Goal: Task Accomplishment & Management: Complete application form

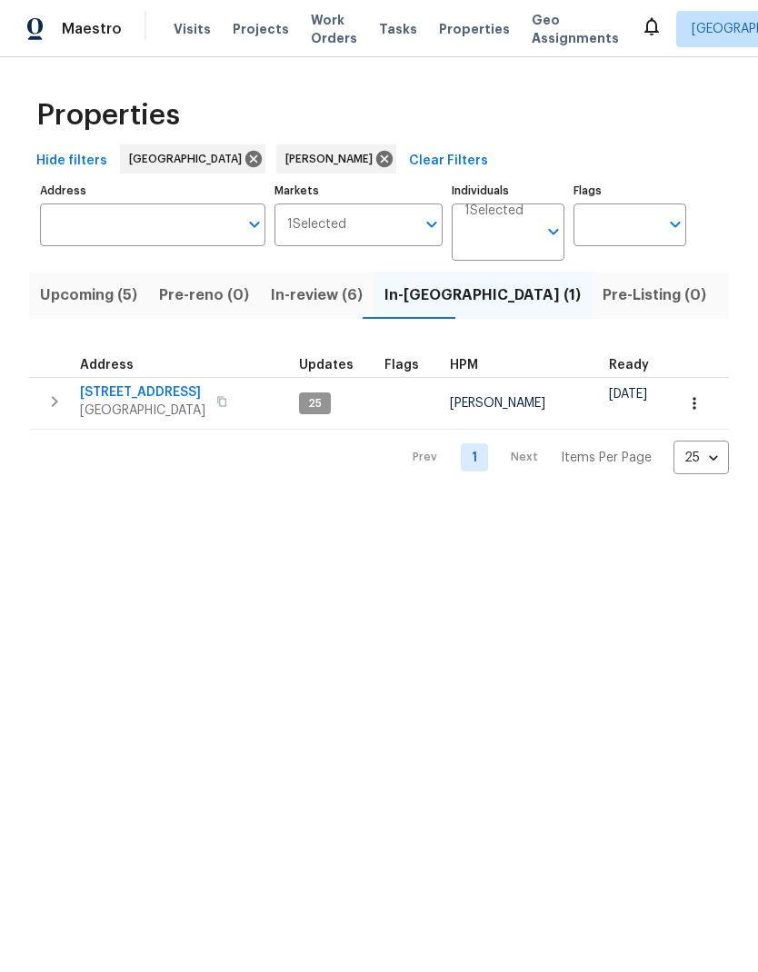
click at [146, 396] on span "14542 Circlewood Way" at bounding box center [142, 392] width 125 height 18
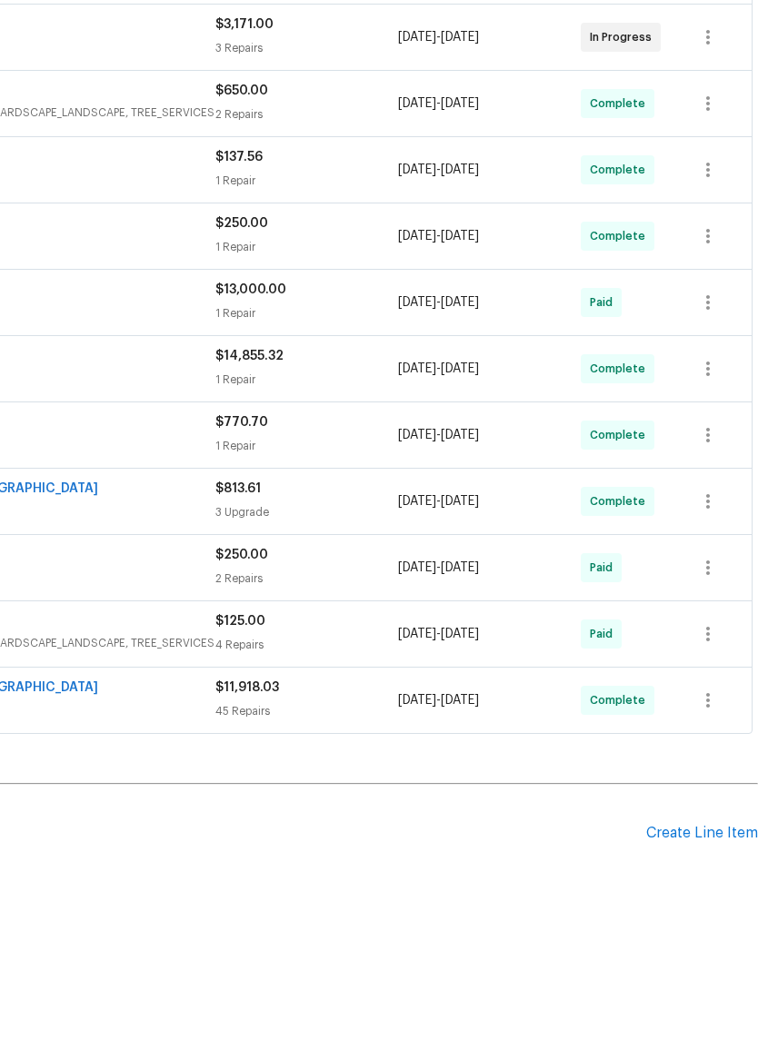
scroll to position [400, 269]
click at [705, 893] on div "Create Line Item" at bounding box center [702, 901] width 112 height 17
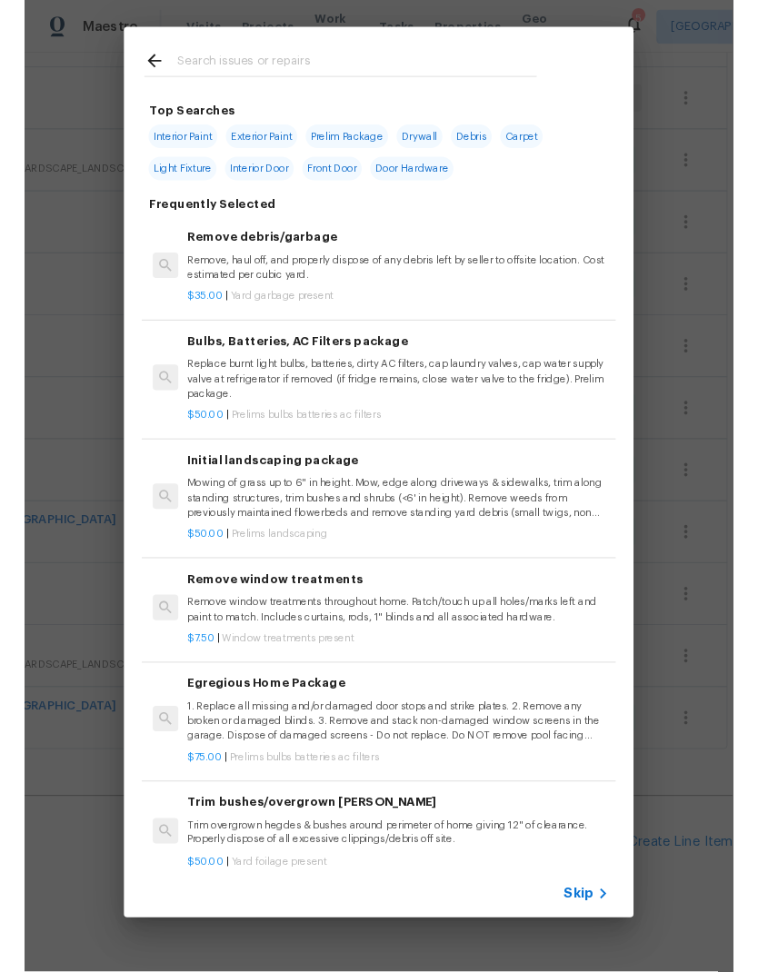
scroll to position [0, 0]
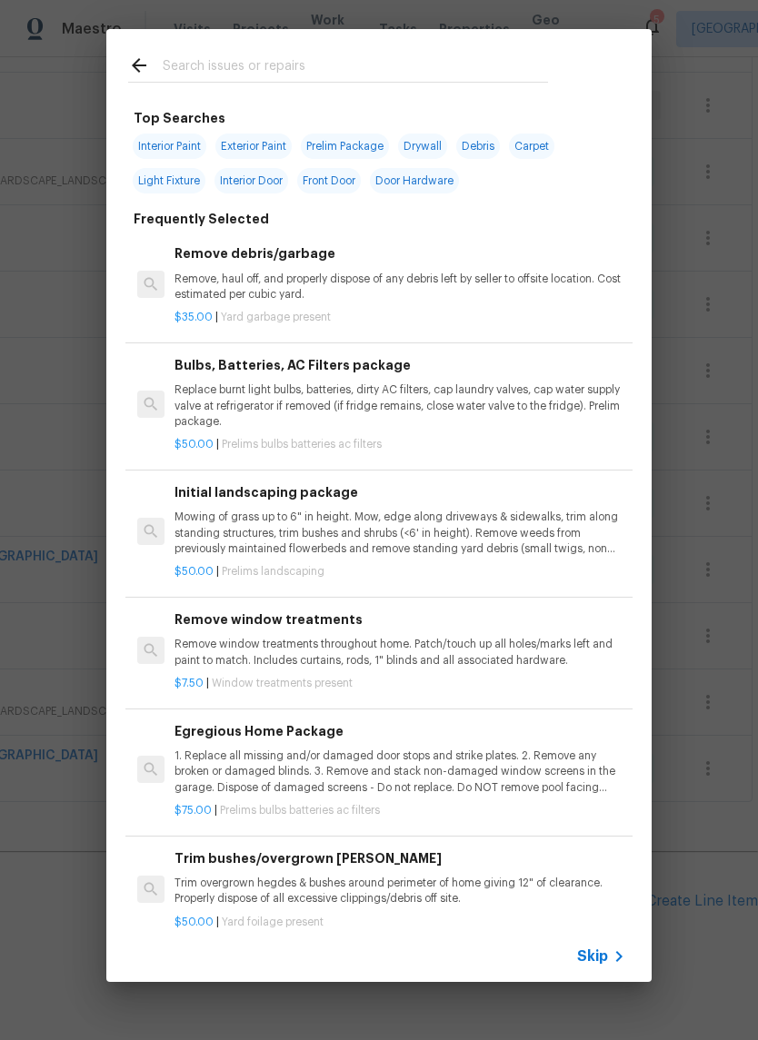
click at [231, 64] on input "text" at bounding box center [355, 68] width 385 height 27
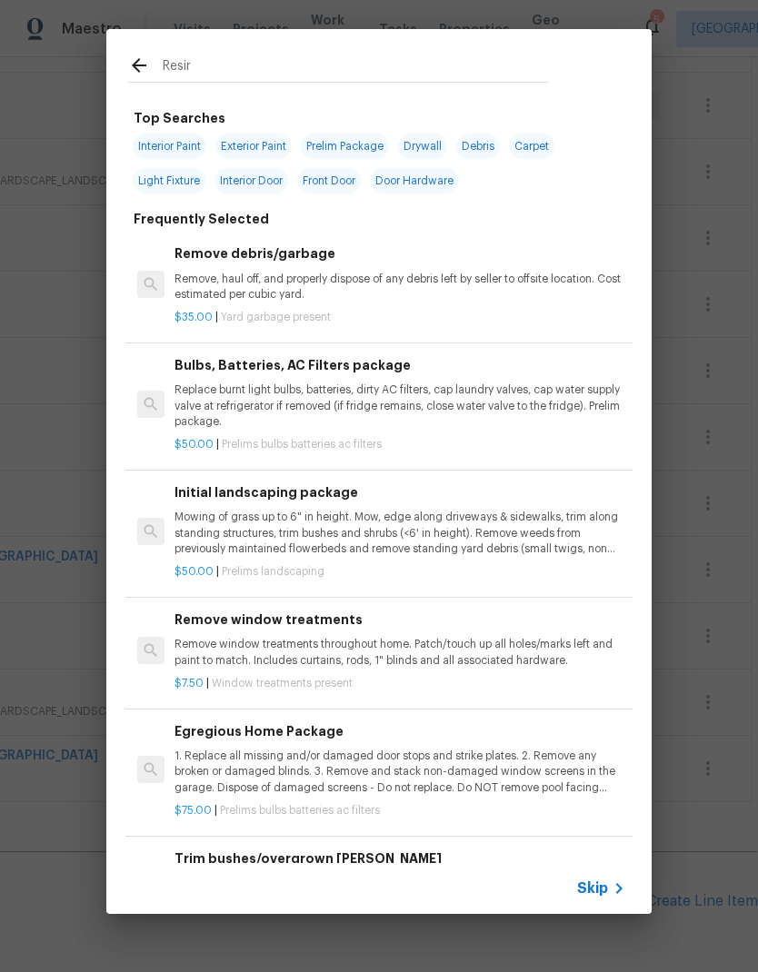
type input "Resirf"
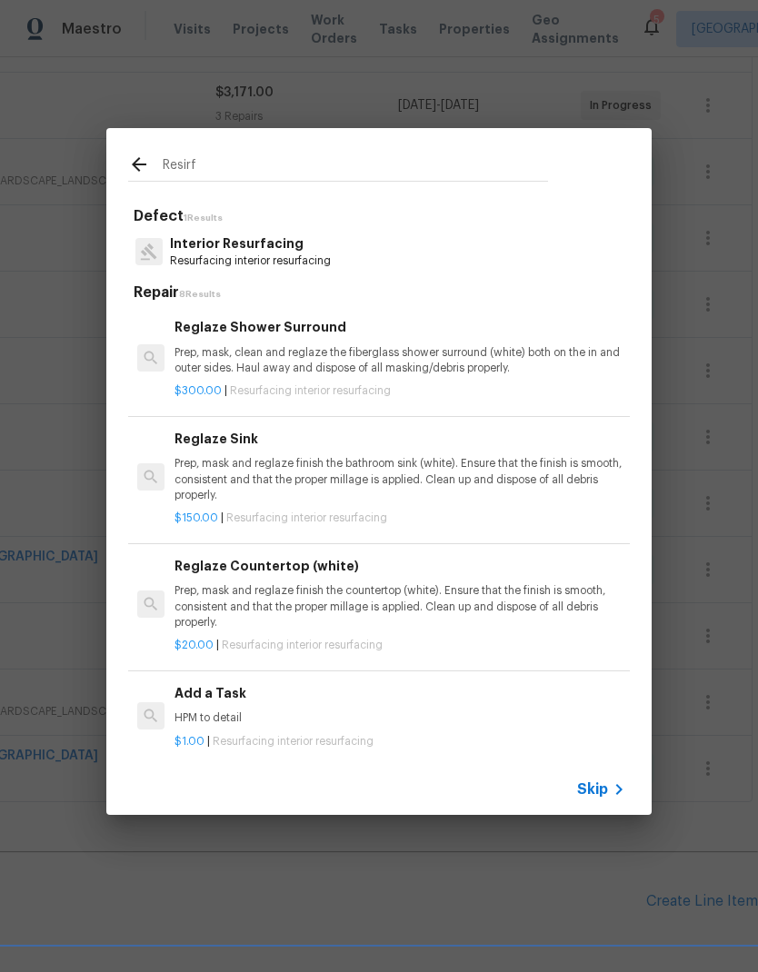
click at [330, 254] on p "Resurfacing interior resurfacing" at bounding box center [250, 260] width 161 height 15
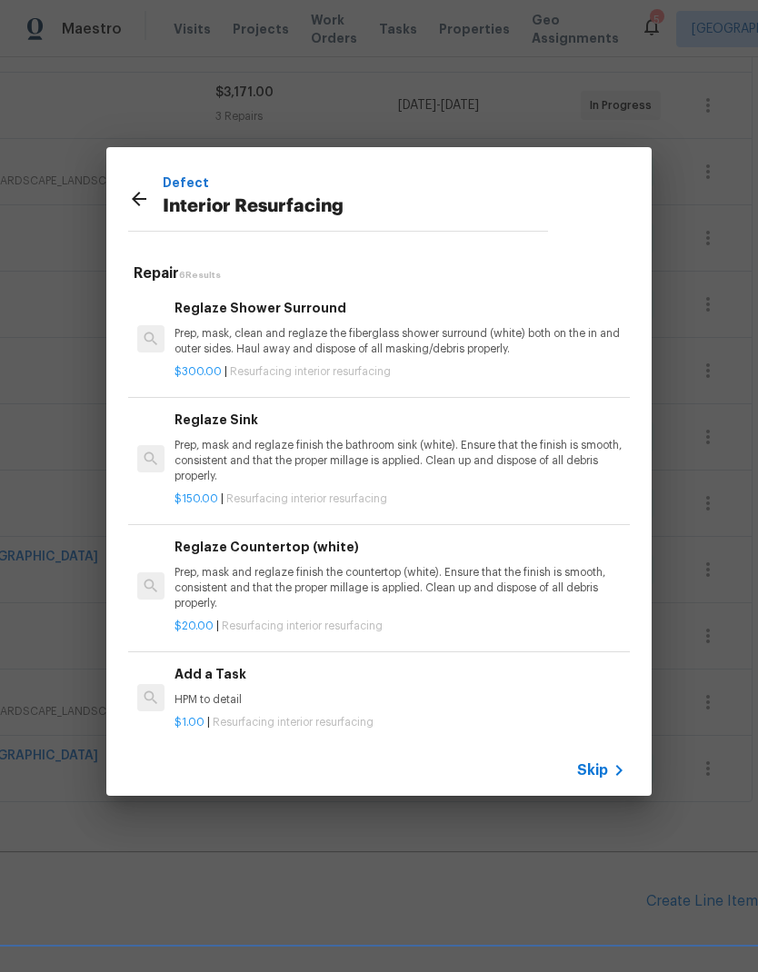
click at [357, 337] on p "Prep, mask, clean and reglaze the fiberglass shower surround (white) both on th…" at bounding box center [399, 341] width 451 height 31
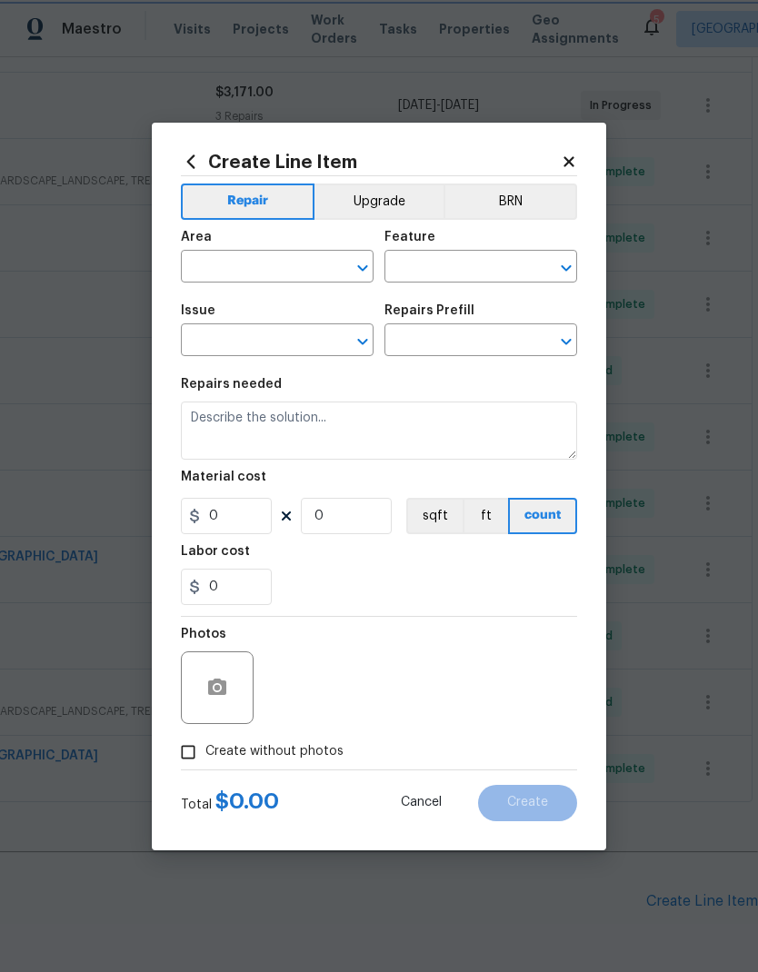
type input "Interior Resurfacing"
type input "Reglaze Shower Surround $300.00"
type textarea "Prep, mask, clean and reglaze the fiberglass shower surround (white) both on th…"
type input "300"
type input "1"
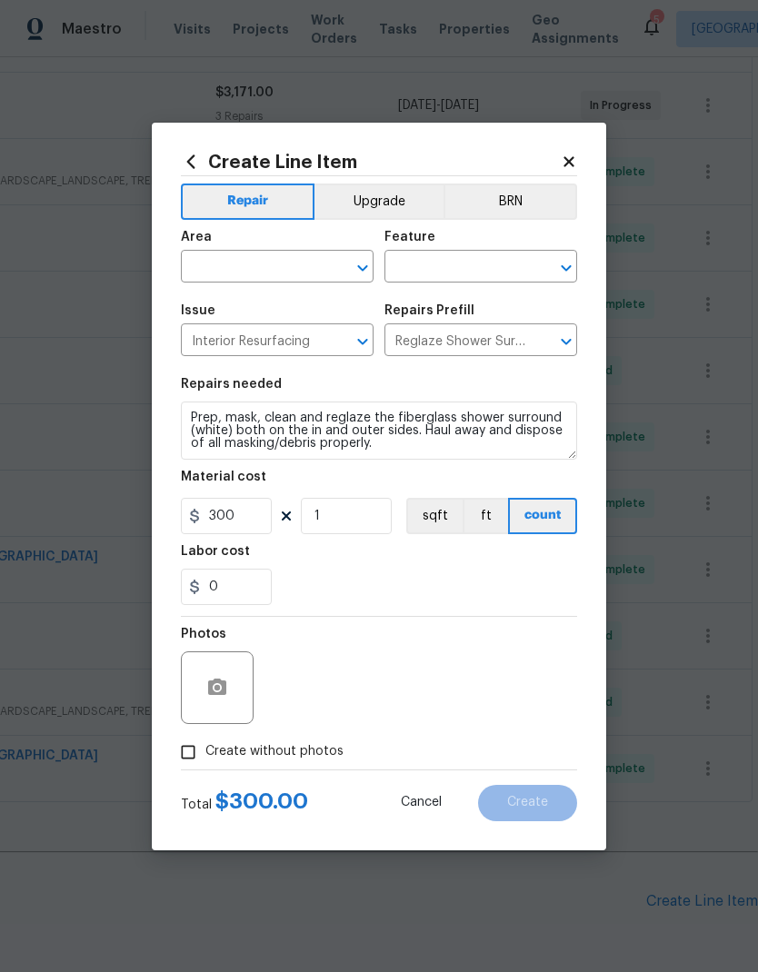
click at [273, 263] on input "text" at bounding box center [252, 268] width 142 height 28
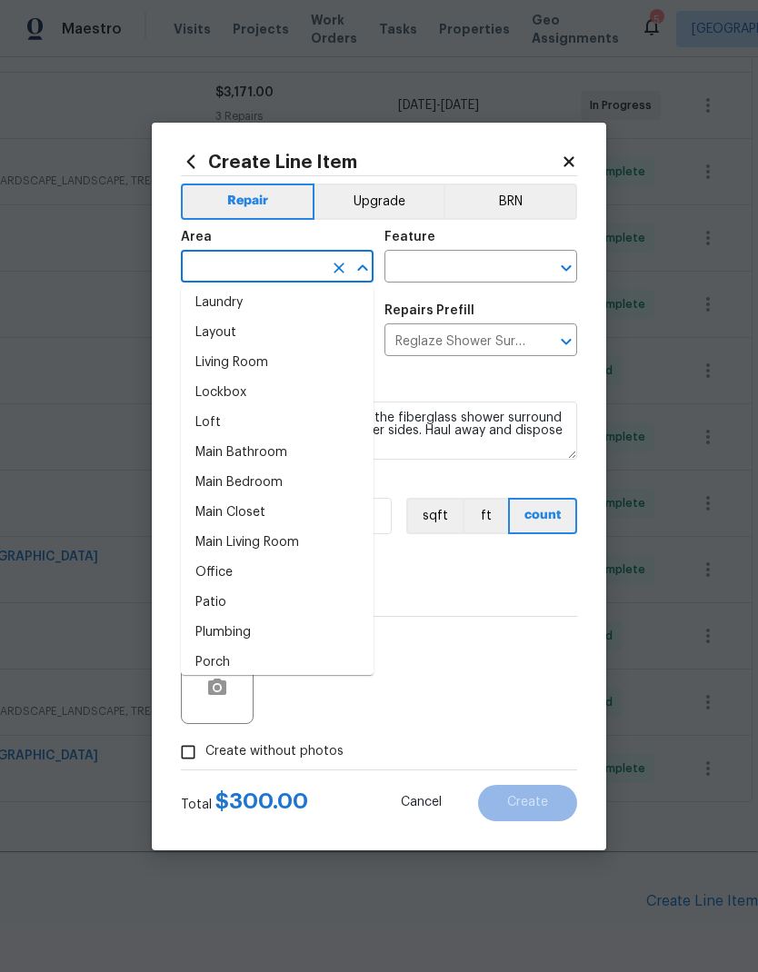
scroll to position [859, 0]
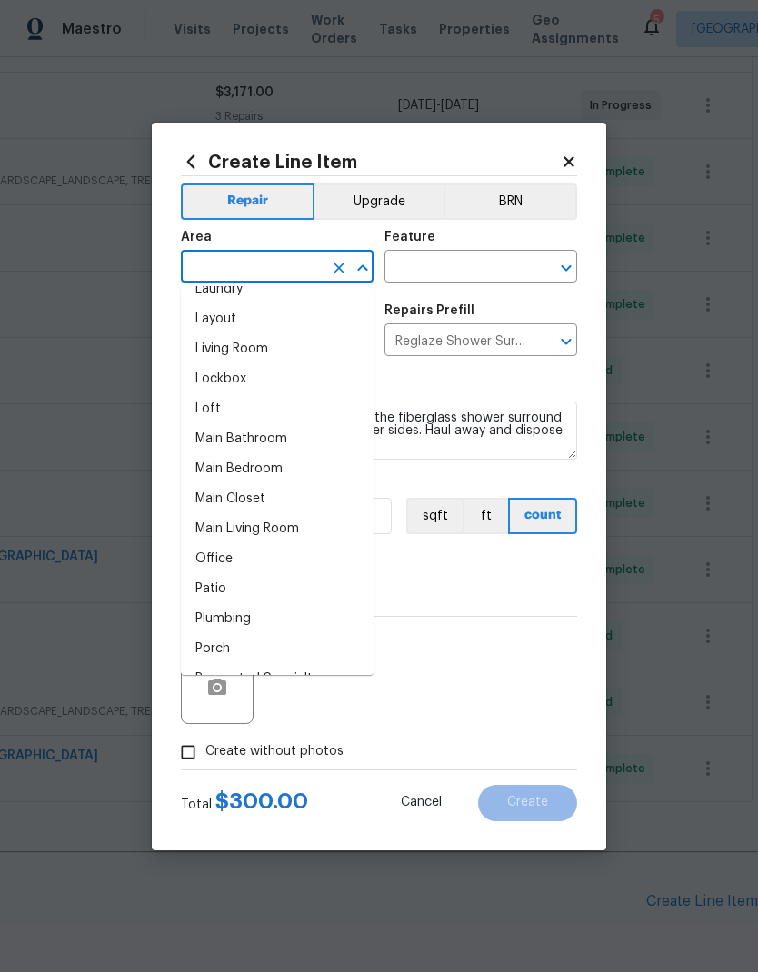
click at [289, 438] on li "Main Bathroom" at bounding box center [277, 439] width 193 height 30
type input "Main Bathroom"
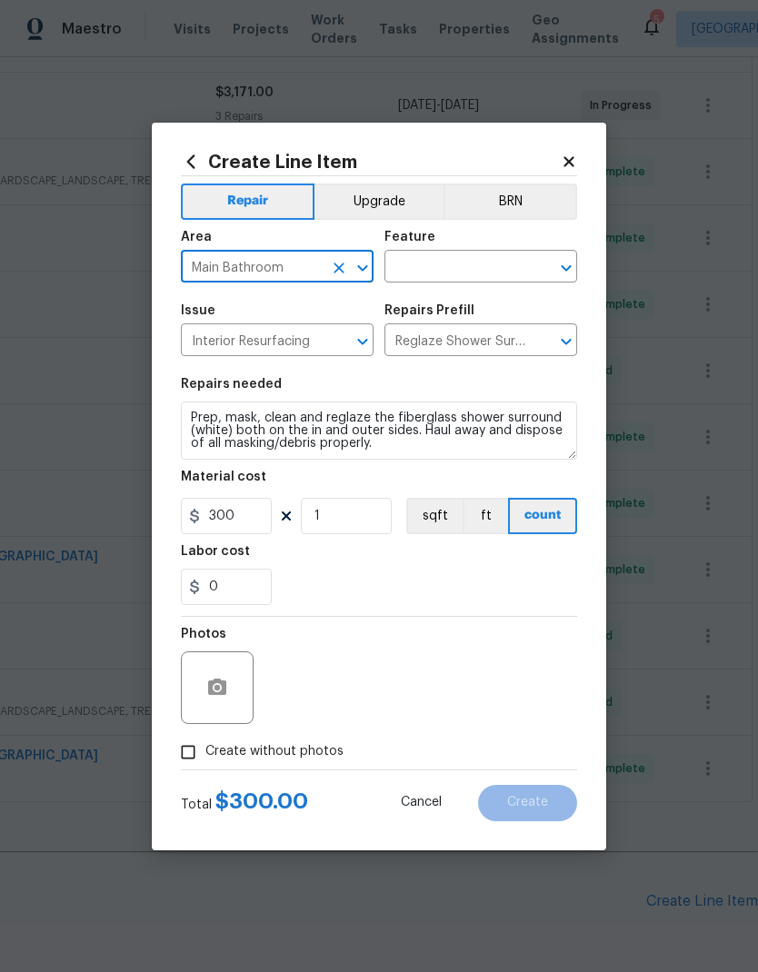
click at [483, 265] on input "text" at bounding box center [455, 268] width 142 height 28
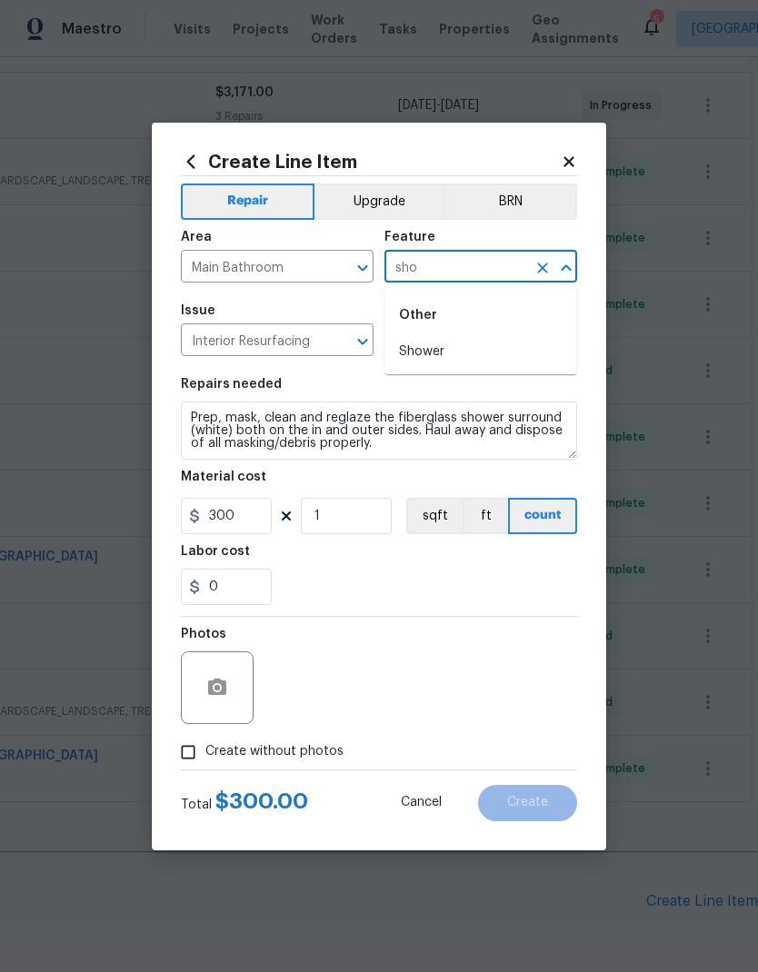
click at [478, 354] on li "Shower" at bounding box center [480, 352] width 193 height 30
type input "Shower"
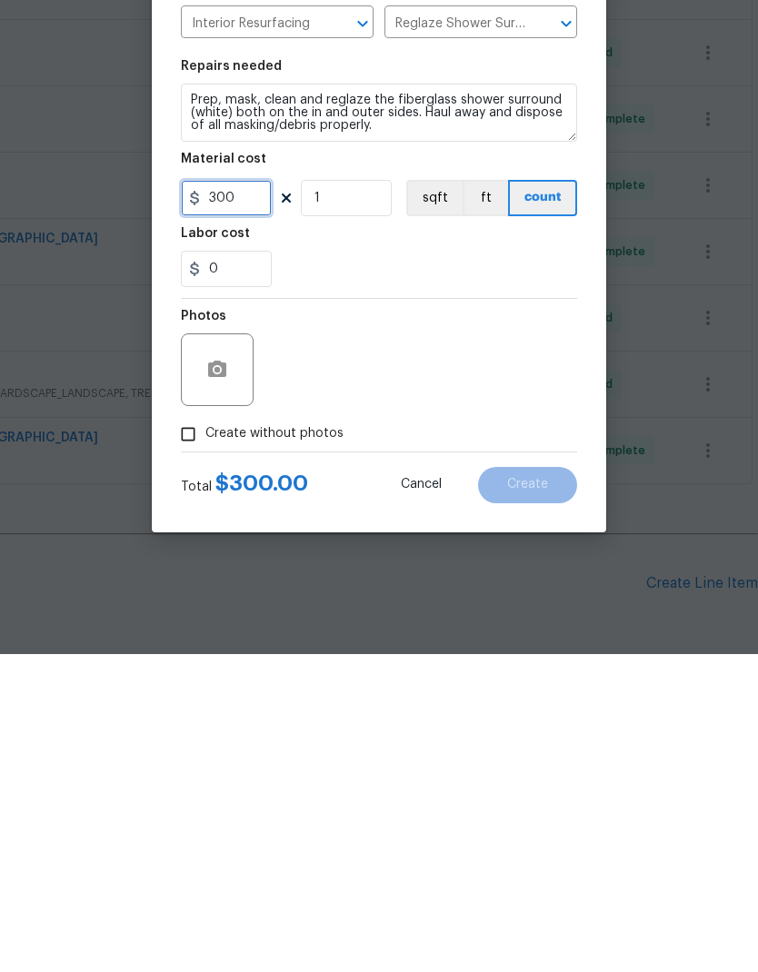
click at [260, 498] on input "300" at bounding box center [226, 516] width 91 height 36
type input "350"
click at [336, 742] on span "Create without photos" at bounding box center [274, 751] width 138 height 19
click at [205, 735] on input "Create without photos" at bounding box center [188, 752] width 35 height 35
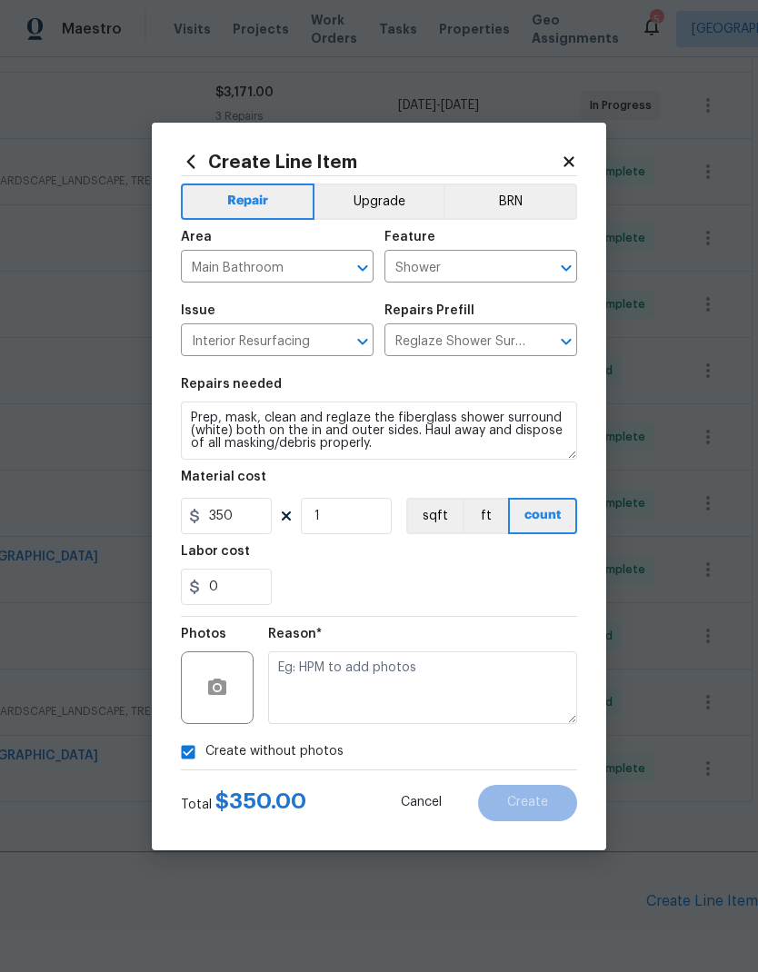
click at [189, 764] on input "Create without photos" at bounding box center [188, 752] width 35 height 35
checkbox input "false"
click at [223, 697] on icon "button" at bounding box center [217, 688] width 22 height 22
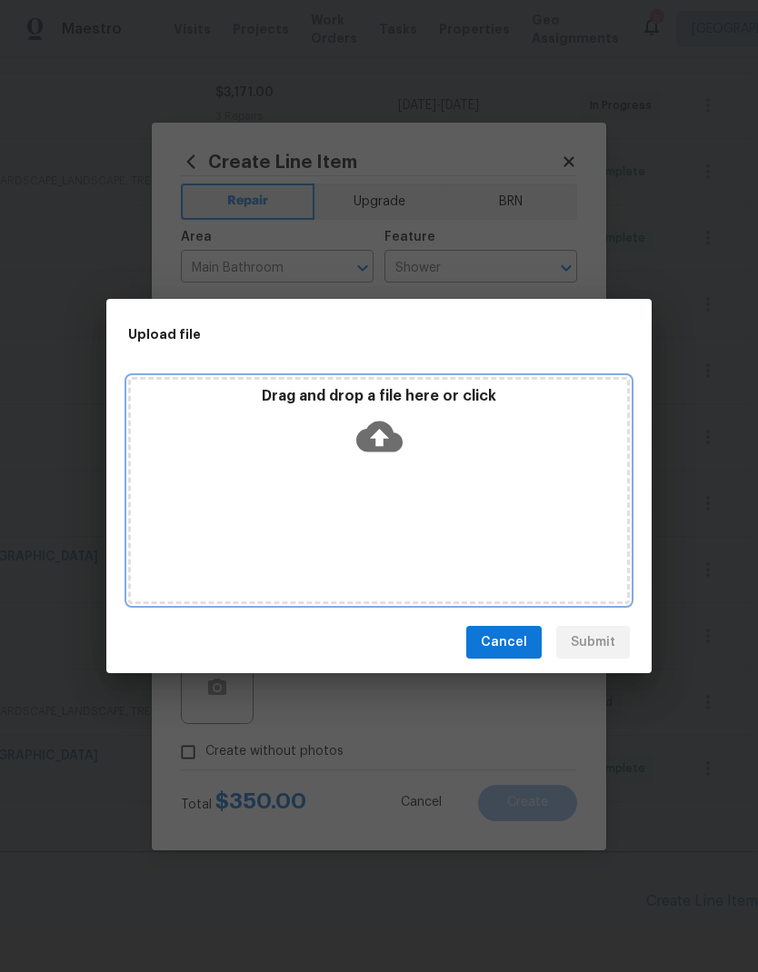
click at [389, 433] on icon at bounding box center [379, 437] width 46 height 31
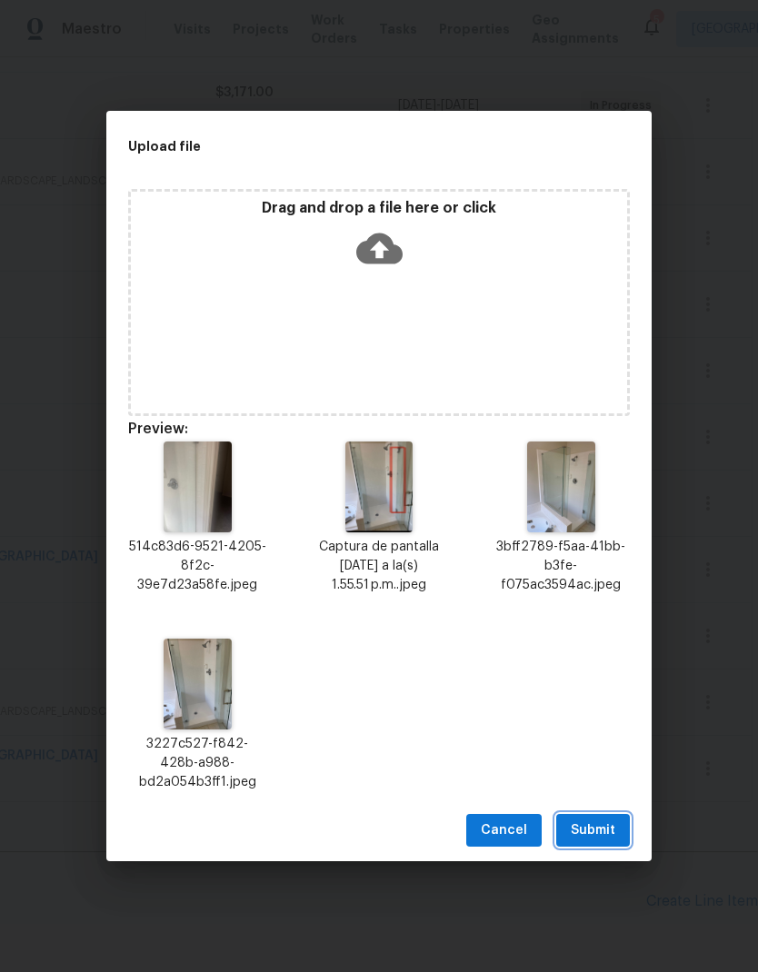
click at [600, 830] on span "Submit" at bounding box center [593, 830] width 45 height 23
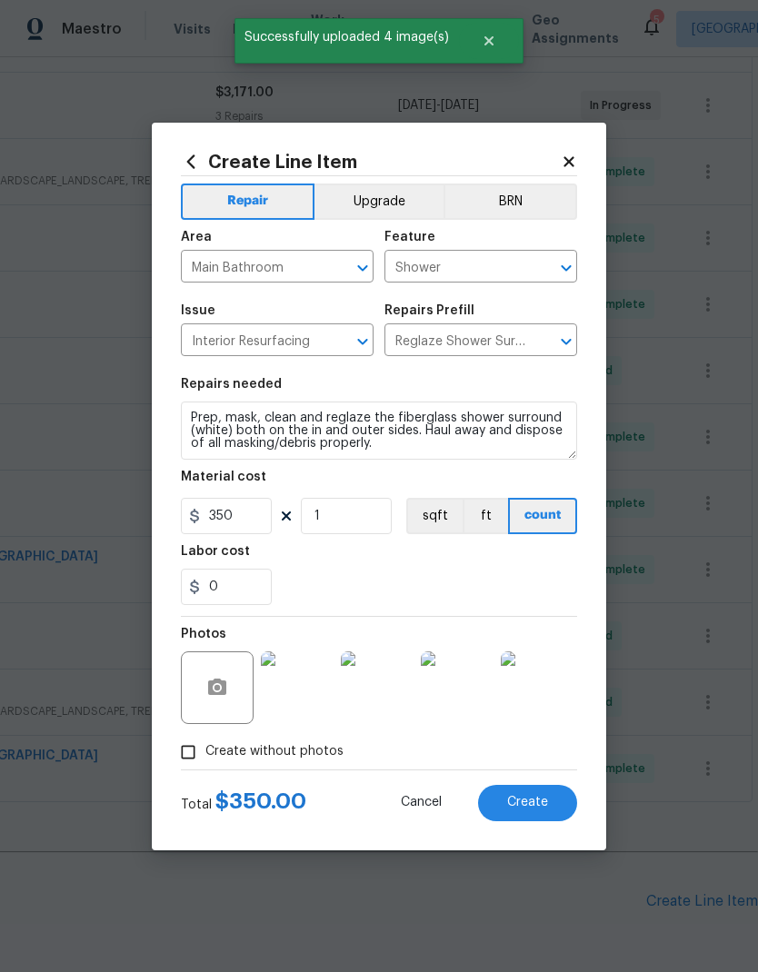
click at [526, 806] on span "Create" at bounding box center [527, 803] width 41 height 14
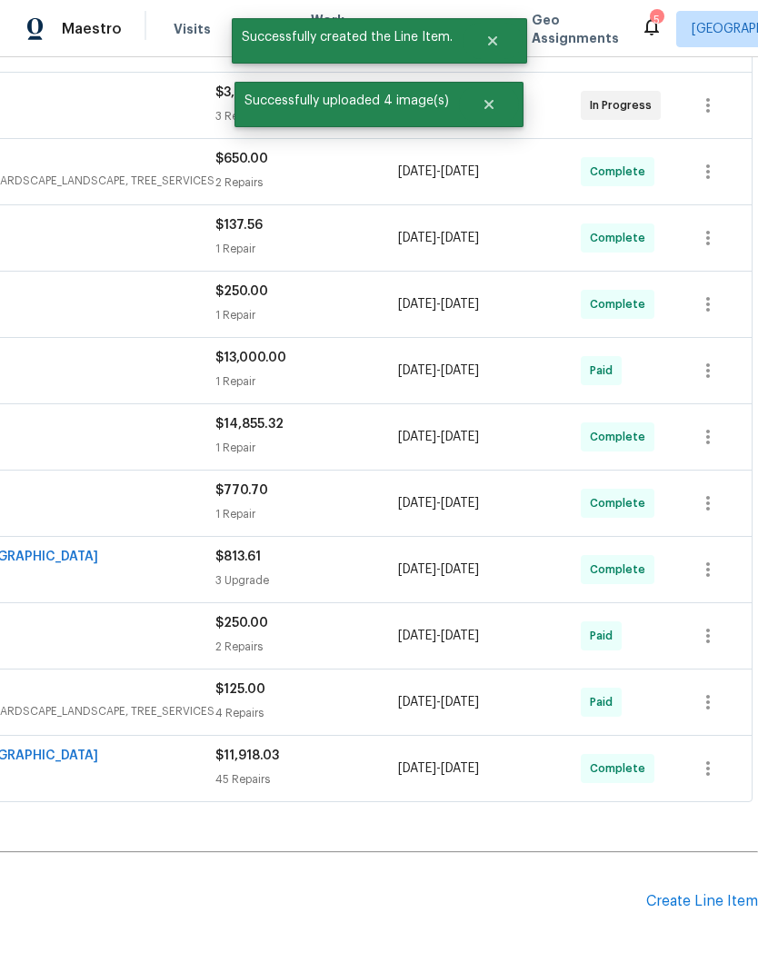
click at [681, 893] on div "Create Line Item" at bounding box center [702, 901] width 112 height 17
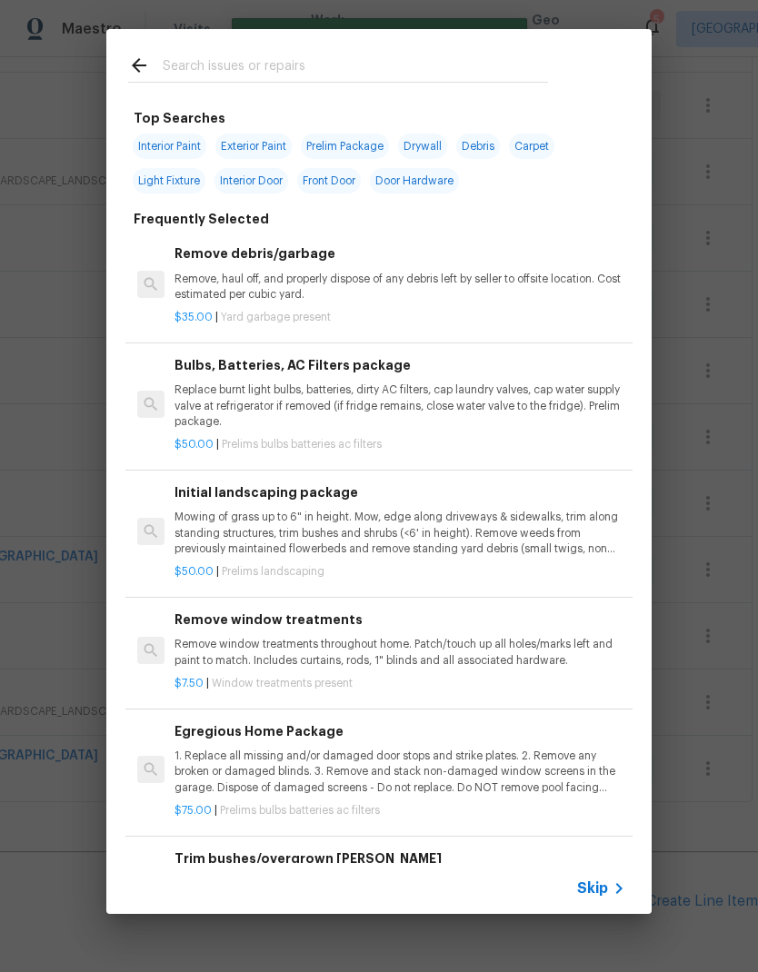
click at [455, 62] on input "text" at bounding box center [355, 68] width 385 height 27
type input "Resur"
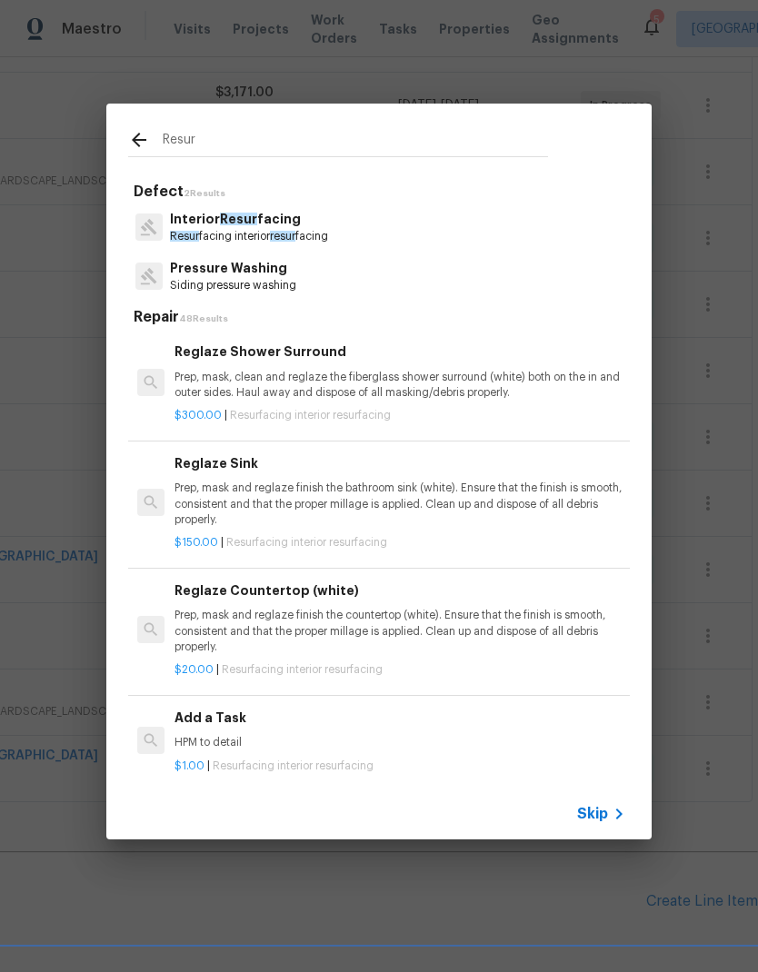
click at [320, 223] on p "Interior Resur facing" at bounding box center [249, 219] width 158 height 19
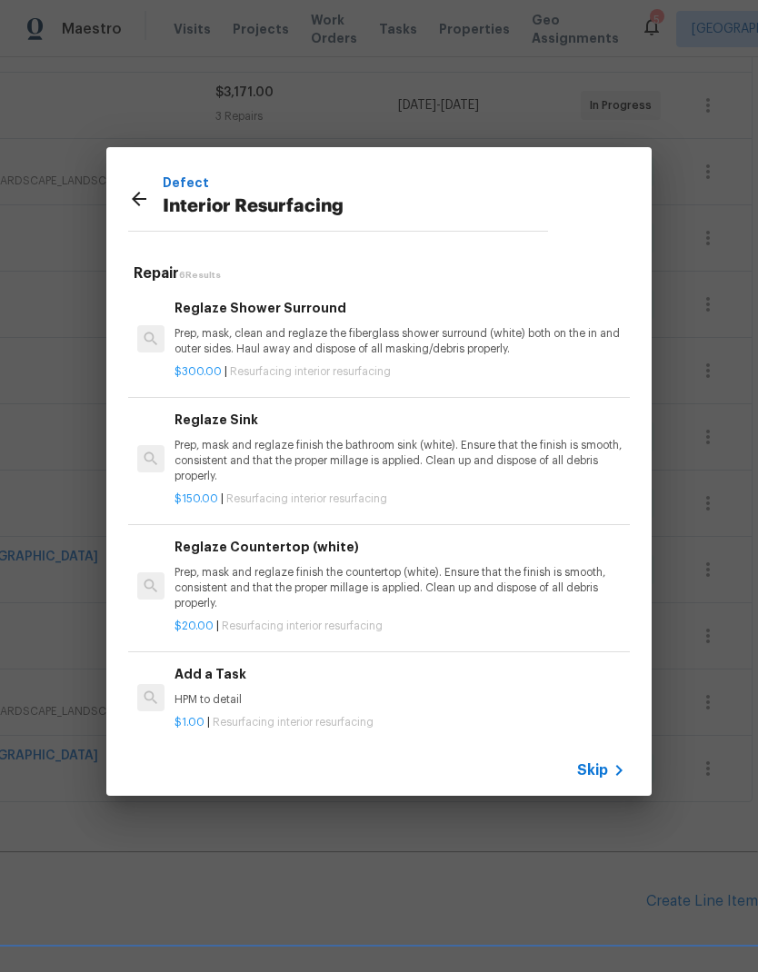
click at [319, 223] on div "Defect Interior Resurfacing" at bounding box center [355, 202] width 385 height 58
click at [303, 579] on p "Prep, mask and reglaze finish the countertop (white). Ensure that the finish is…" at bounding box center [399, 588] width 451 height 46
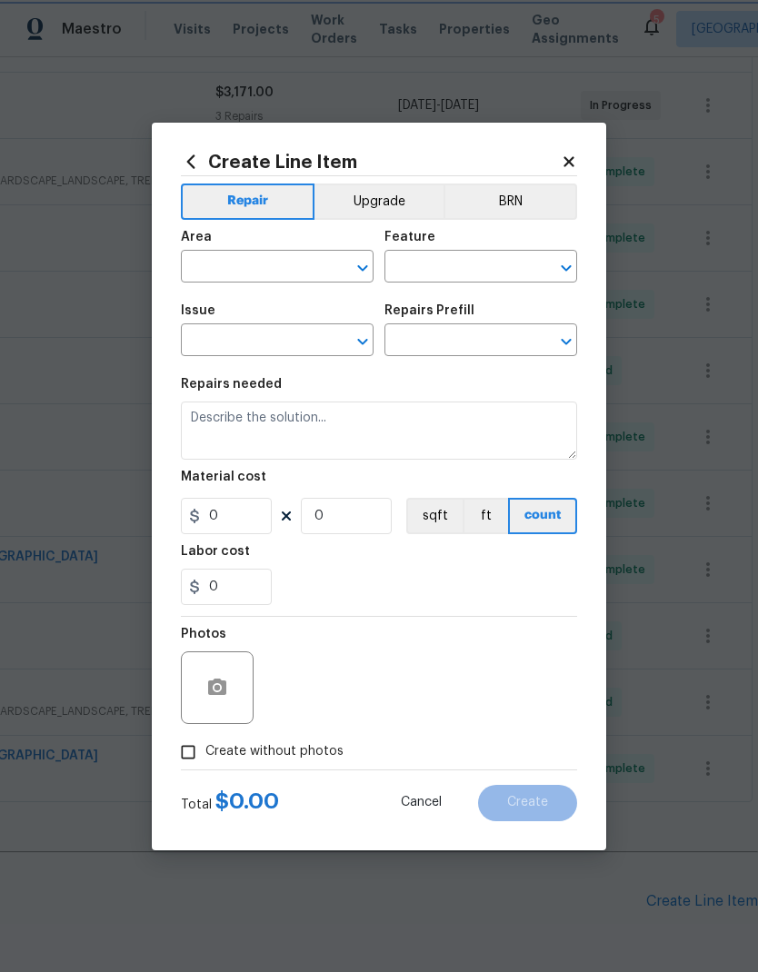
type input "Interior Resurfacing"
type input "Reglaze Countertop (white) $20.00"
type textarea "Prep, mask and reglaze finish the countertop (white). Ensure that the finish is…"
type input "20"
type input "1"
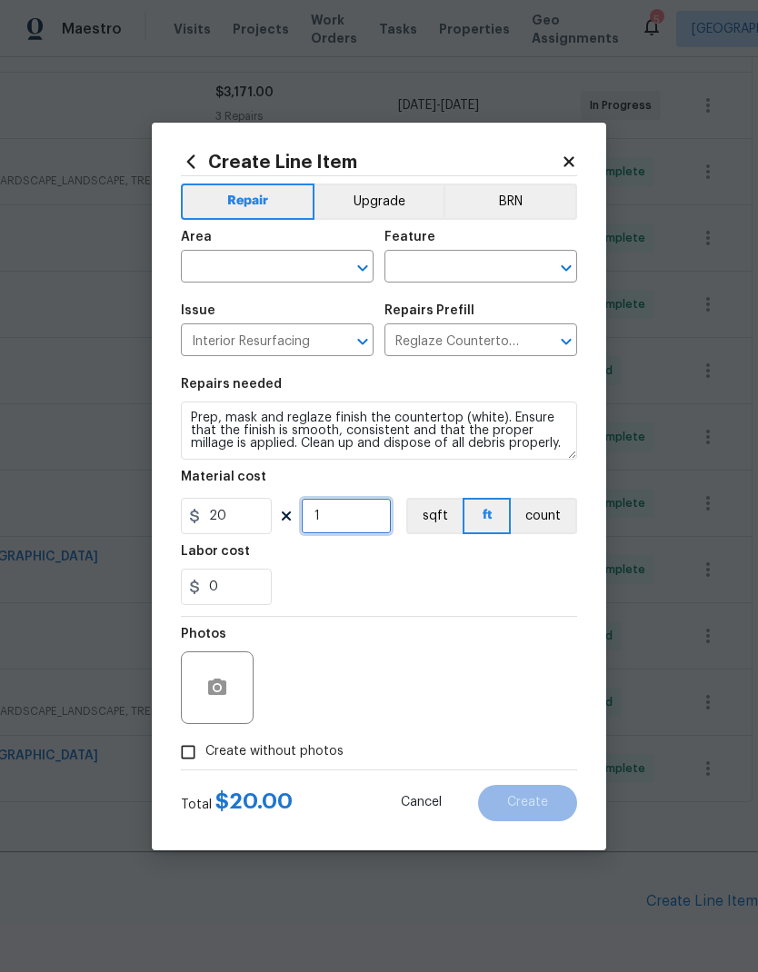
click at [371, 518] on input "1" at bounding box center [346, 516] width 91 height 36
click at [259, 509] on input "20" at bounding box center [226, 516] width 91 height 36
click at [230, 496] on figure "Material cost 20 1 sqft ft count" at bounding box center [379, 503] width 396 height 64
click at [243, 520] on input "20" at bounding box center [226, 516] width 91 height 36
type input "200"
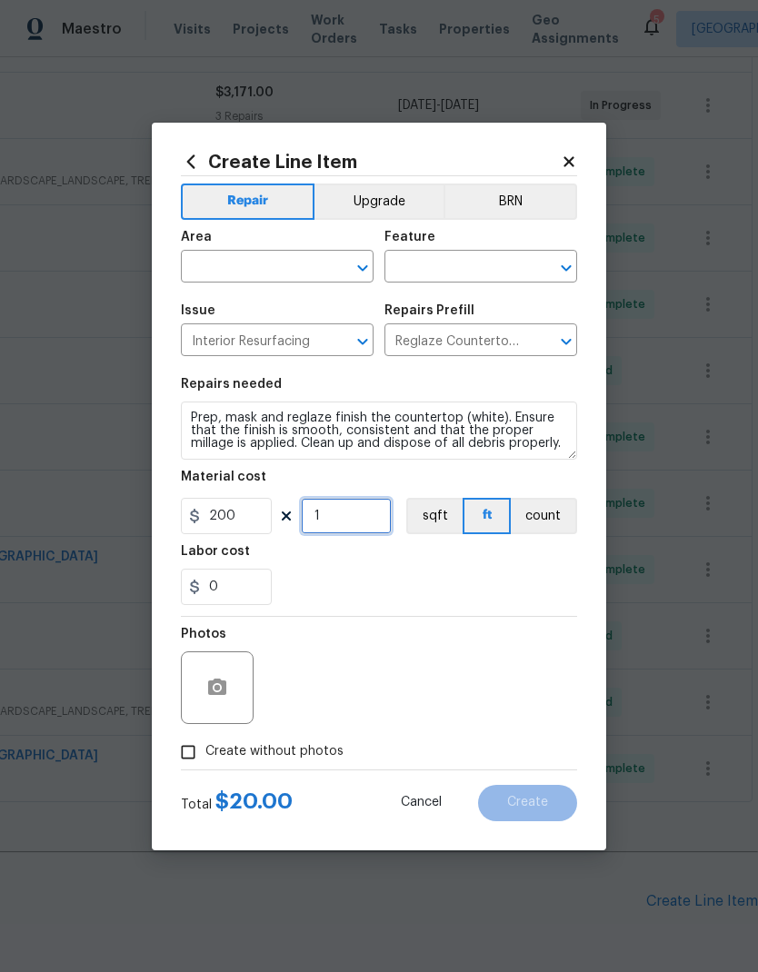
click at [371, 523] on input "1" at bounding box center [346, 516] width 91 height 36
type input "2"
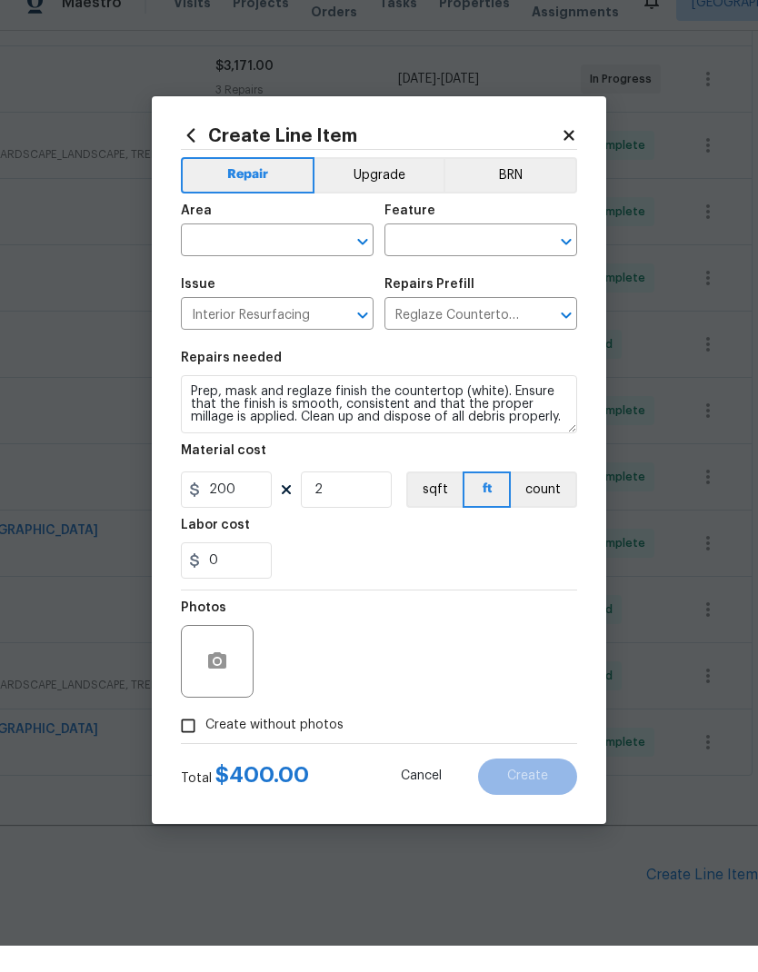
click at [318, 254] on input "text" at bounding box center [252, 268] width 142 height 28
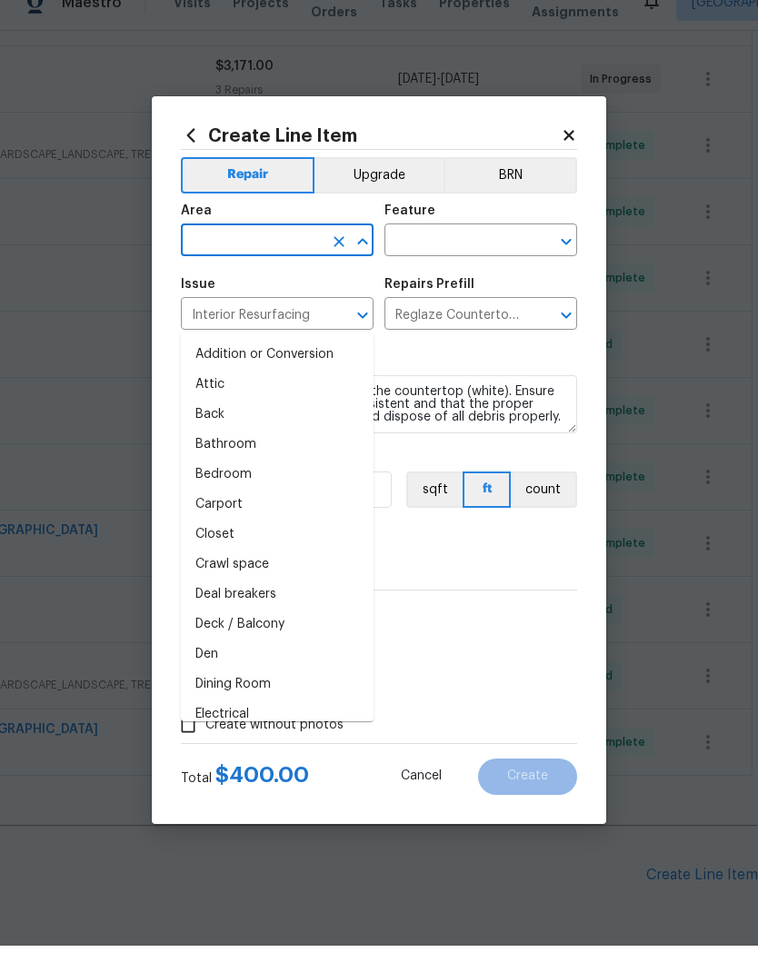
click at [286, 456] on li "Bathroom" at bounding box center [277, 471] width 193 height 30
type input "Bathroom"
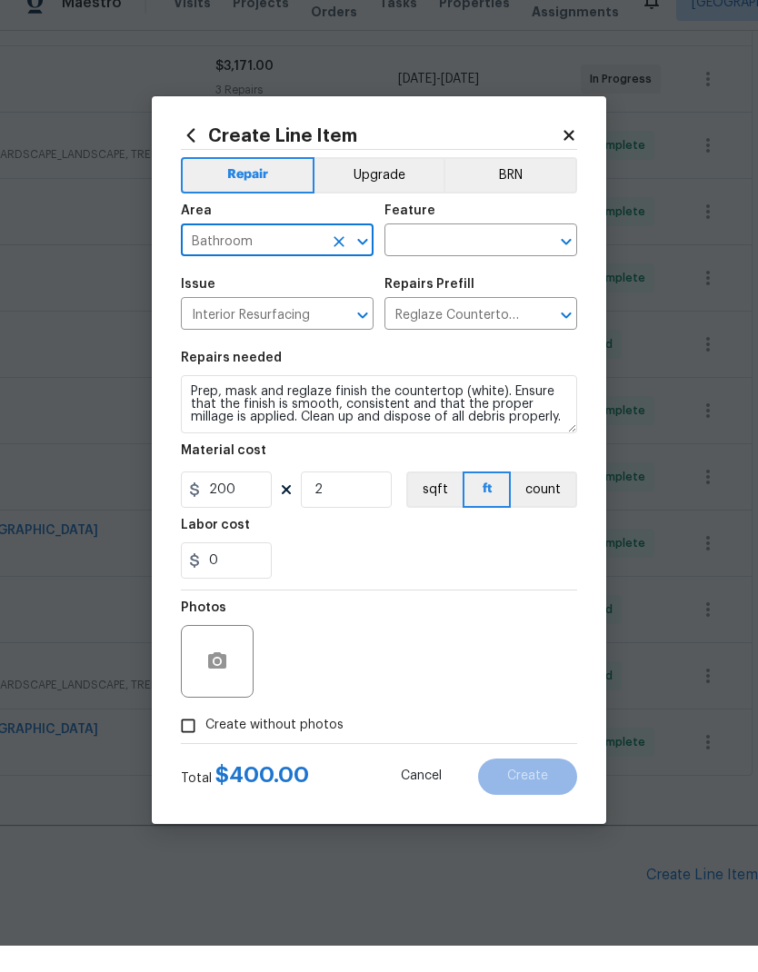
click at [482, 254] on input "text" at bounding box center [455, 268] width 142 height 28
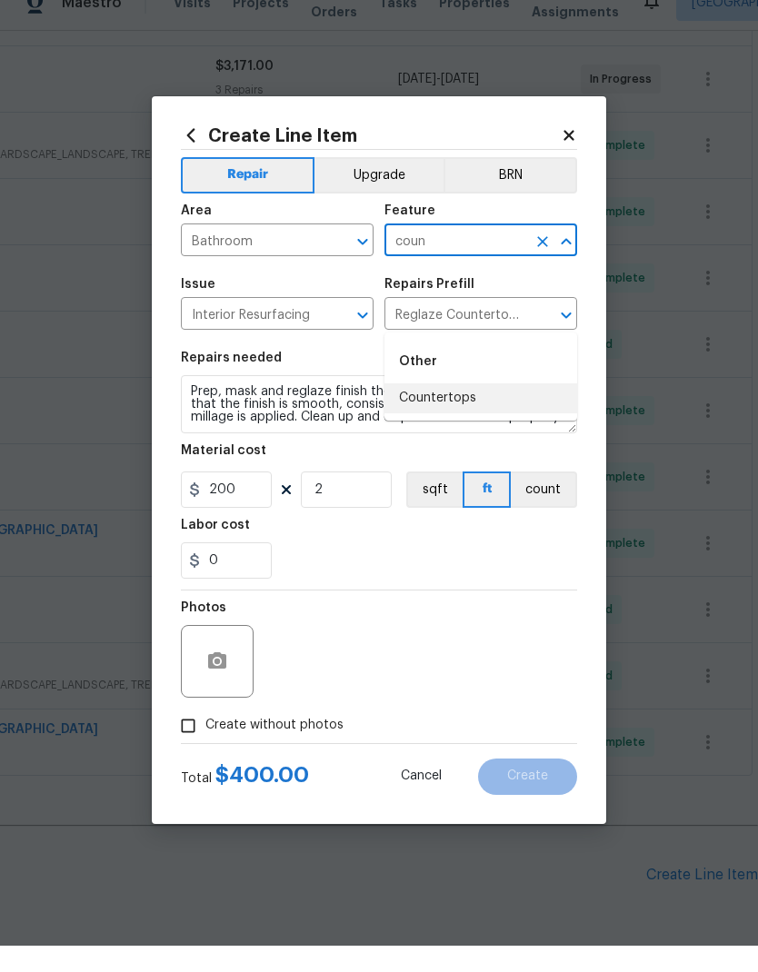
click at [482, 410] on li "Countertops" at bounding box center [480, 425] width 193 height 30
type input "Countertops"
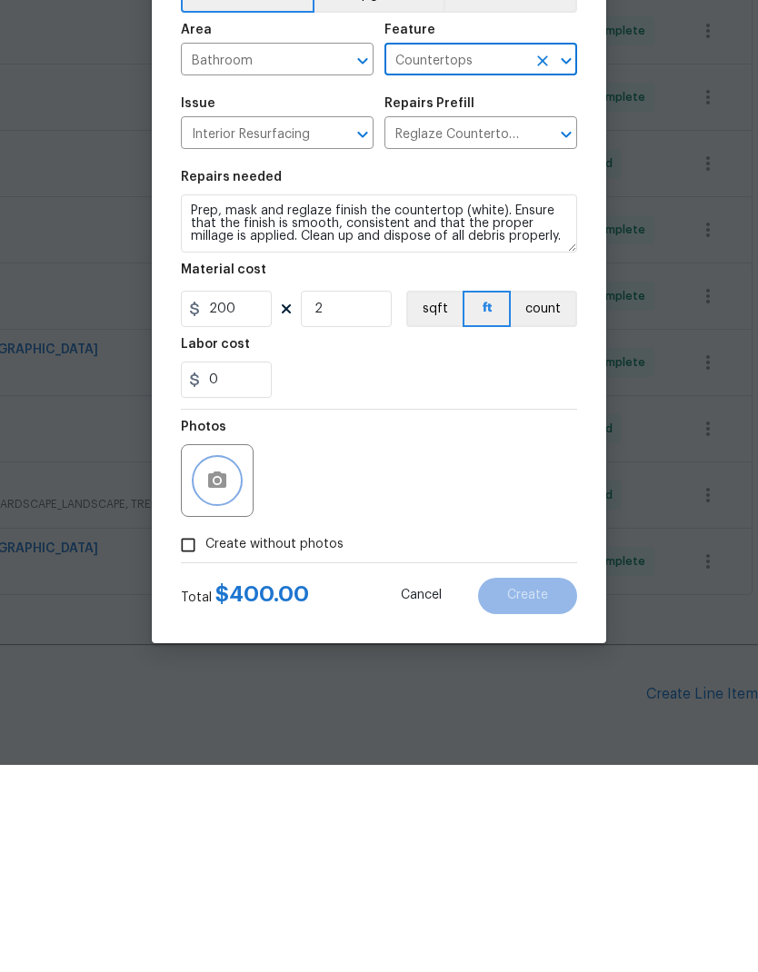
click at [227, 677] on icon "button" at bounding box center [217, 688] width 22 height 22
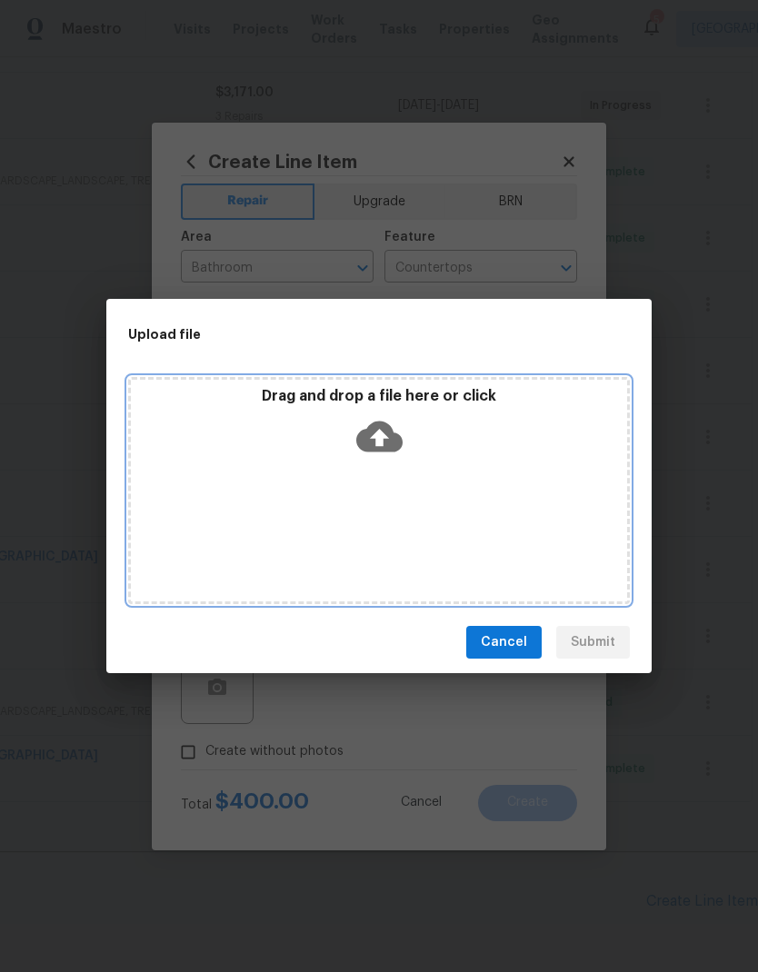
click at [387, 442] on icon at bounding box center [379, 437] width 46 height 31
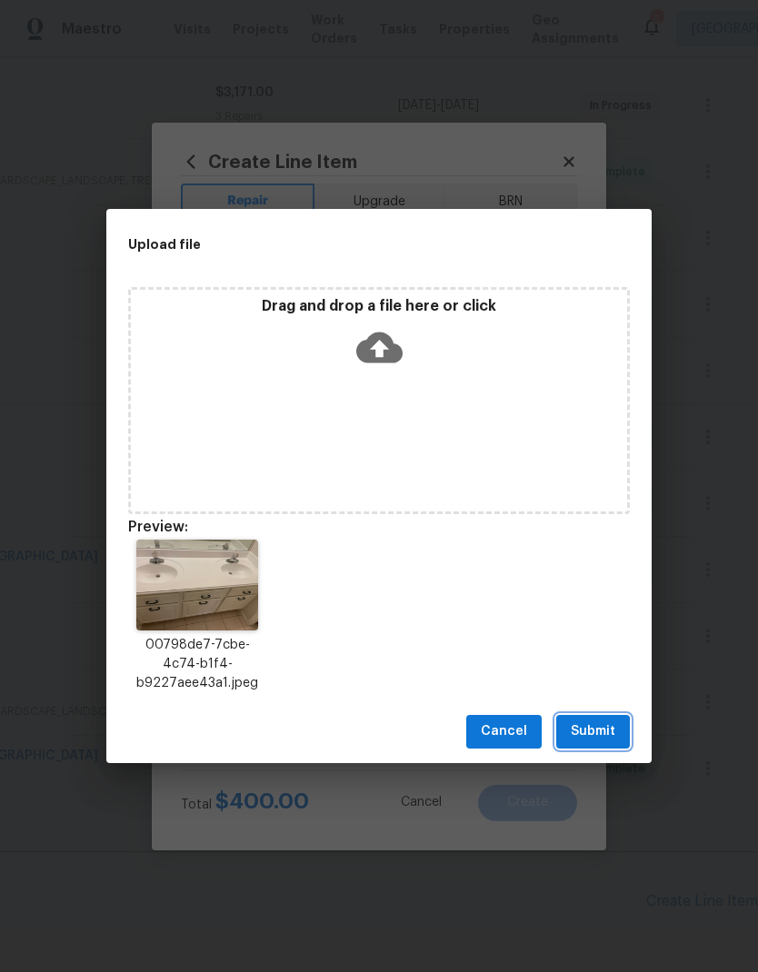
click at [607, 716] on button "Submit" at bounding box center [593, 732] width 74 height 34
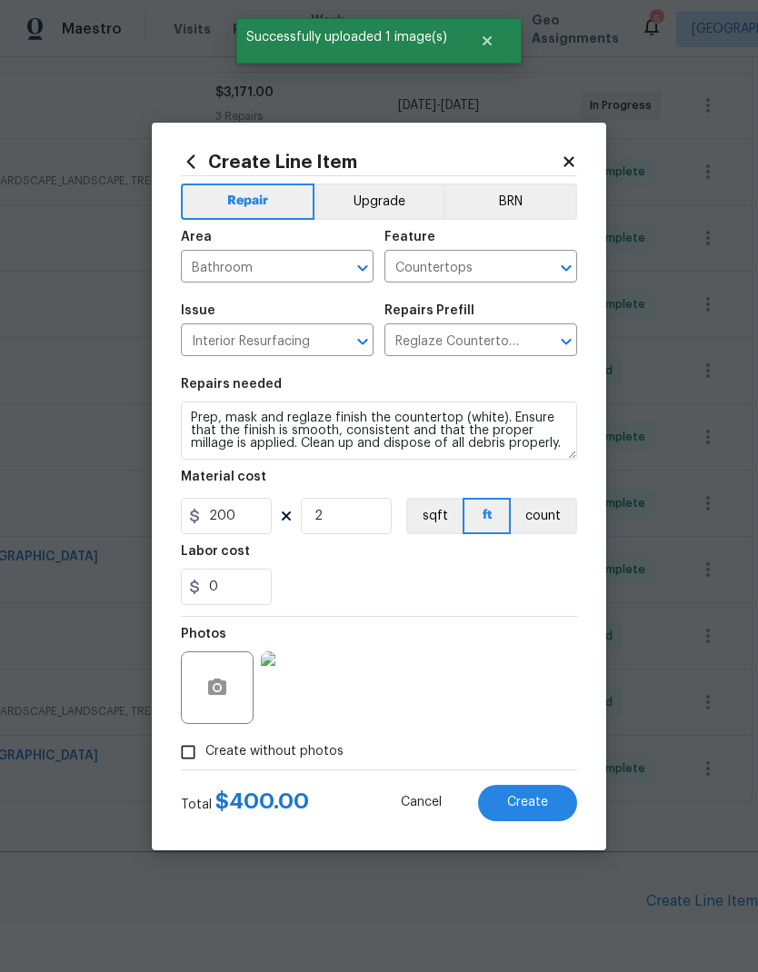
click at [552, 801] on button "Create" at bounding box center [527, 803] width 99 height 36
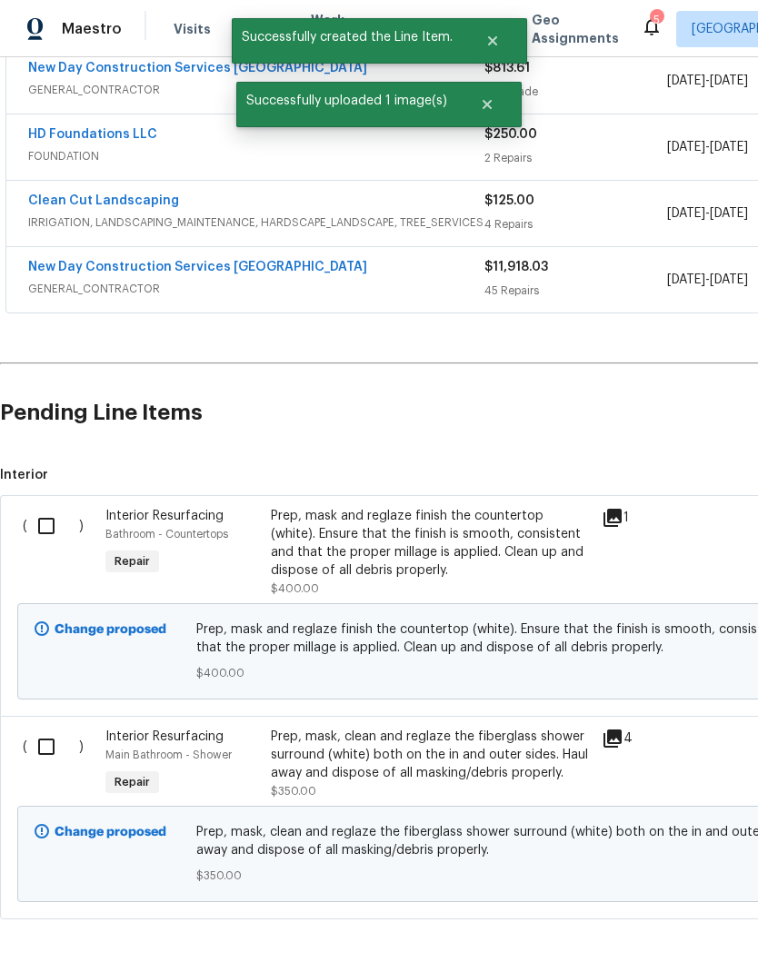
scroll to position [888, 0]
click at [52, 729] on input "checkbox" at bounding box center [53, 748] width 52 height 38
checkbox input "true"
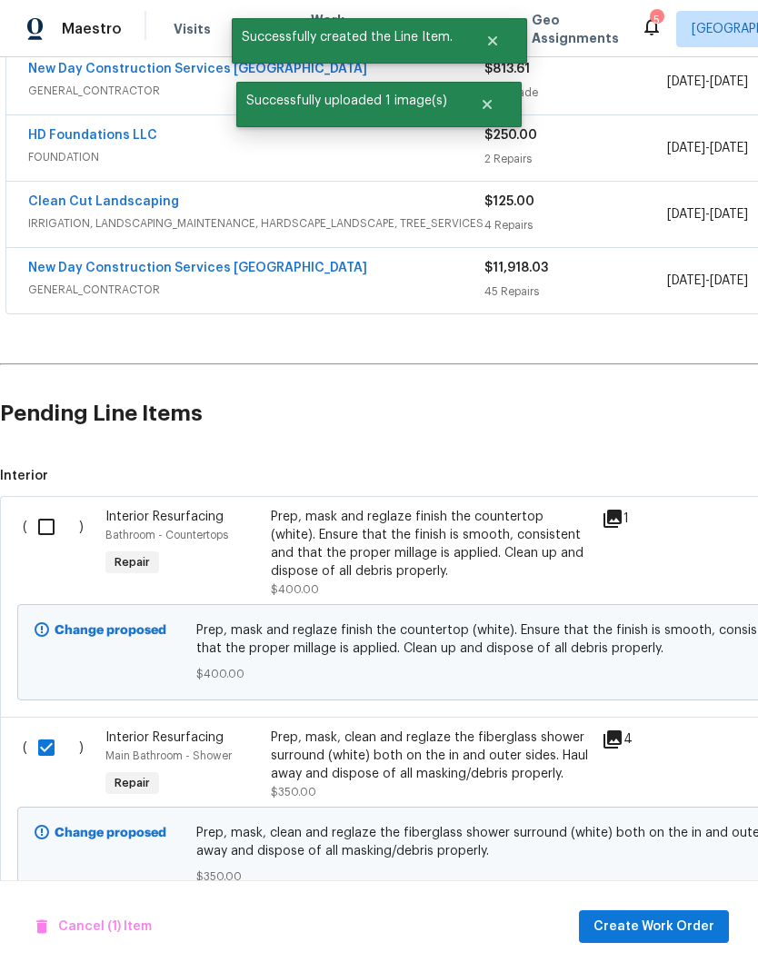
click at [54, 508] on input "checkbox" at bounding box center [53, 527] width 52 height 38
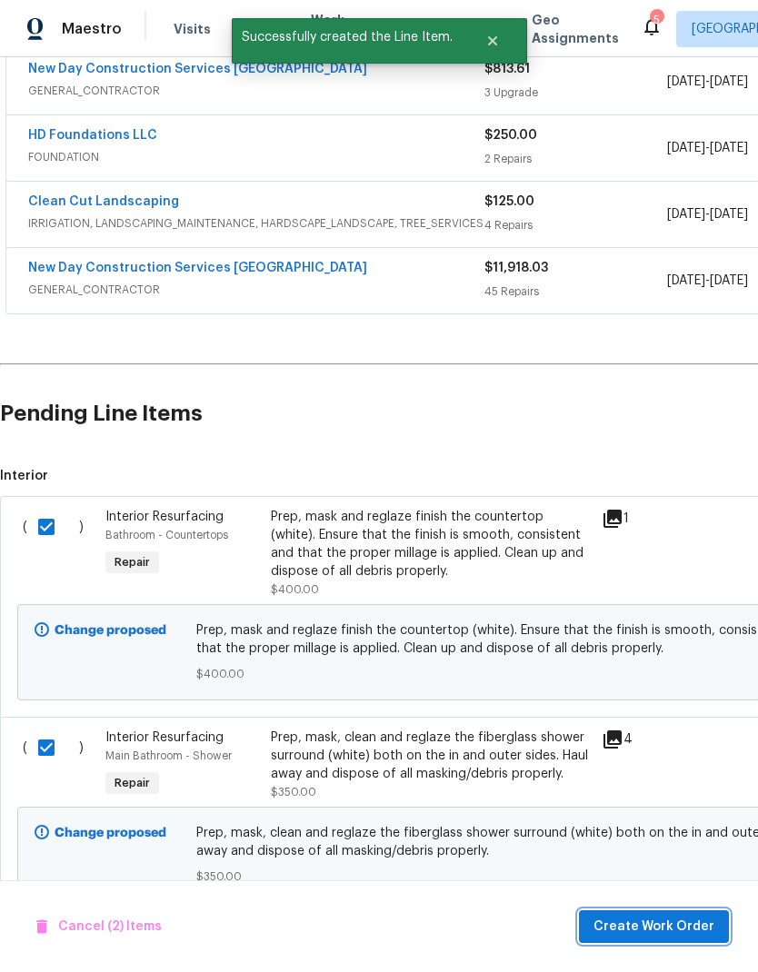
click at [667, 932] on span "Create Work Order" at bounding box center [653, 927] width 121 height 23
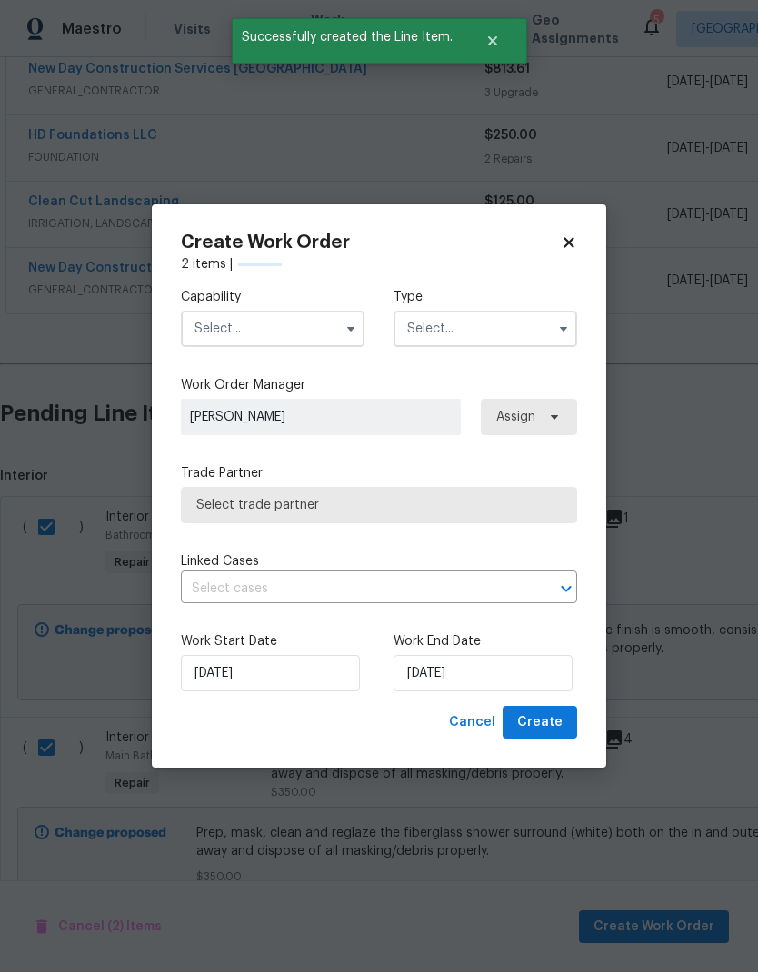
checkbox input "false"
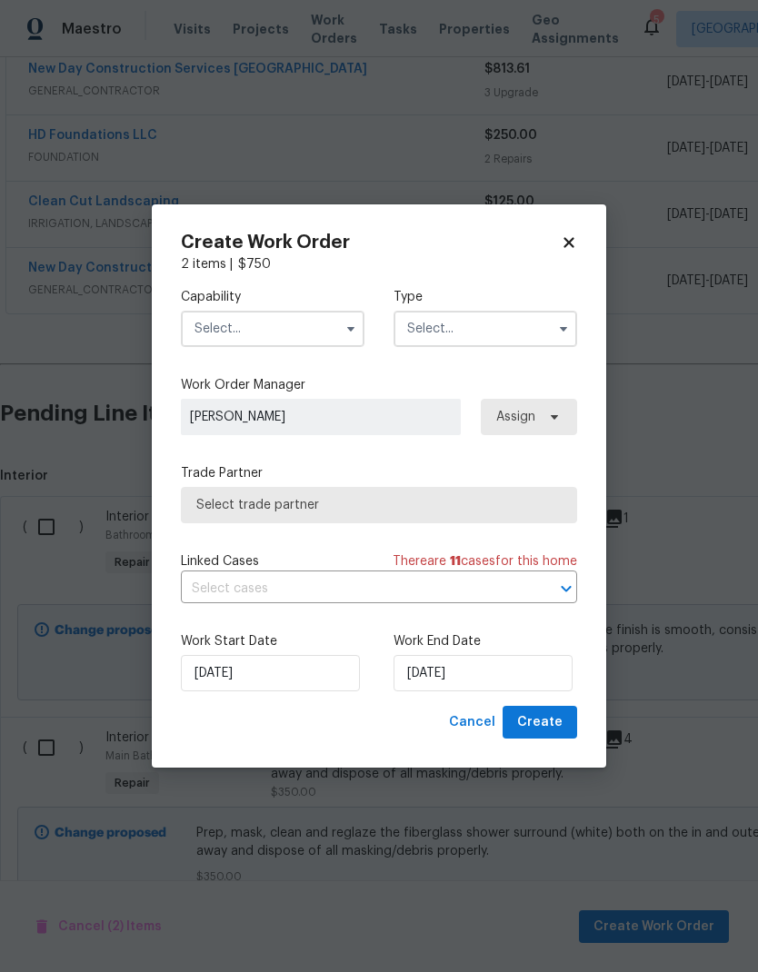
click at [317, 335] on input "text" at bounding box center [273, 329] width 184 height 36
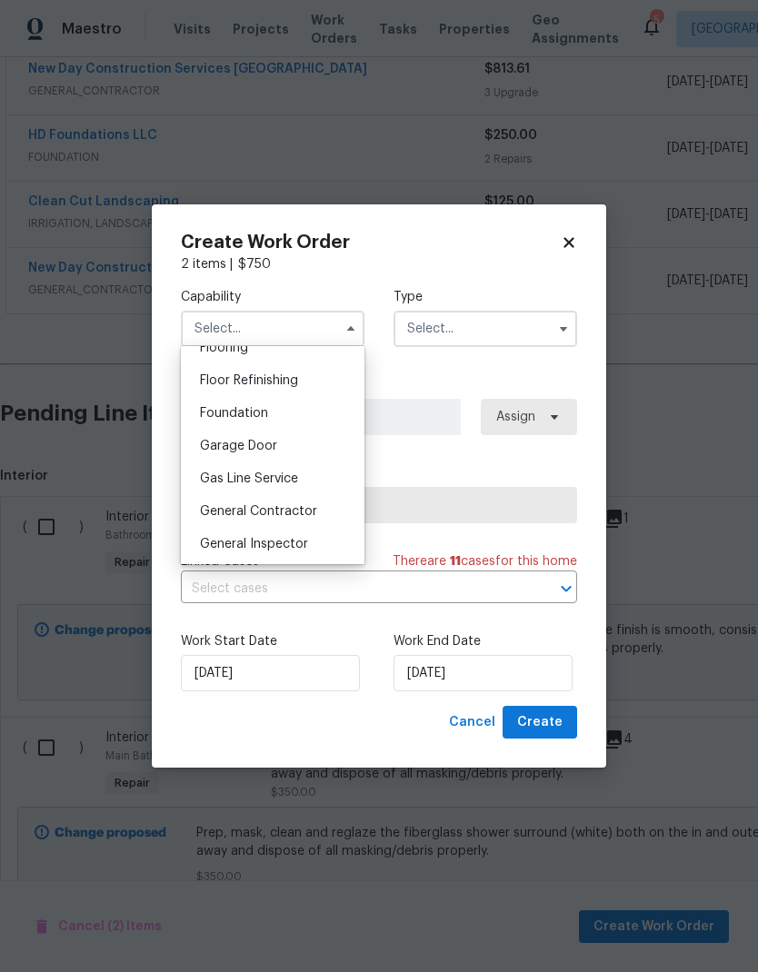
scroll to position [731, 0]
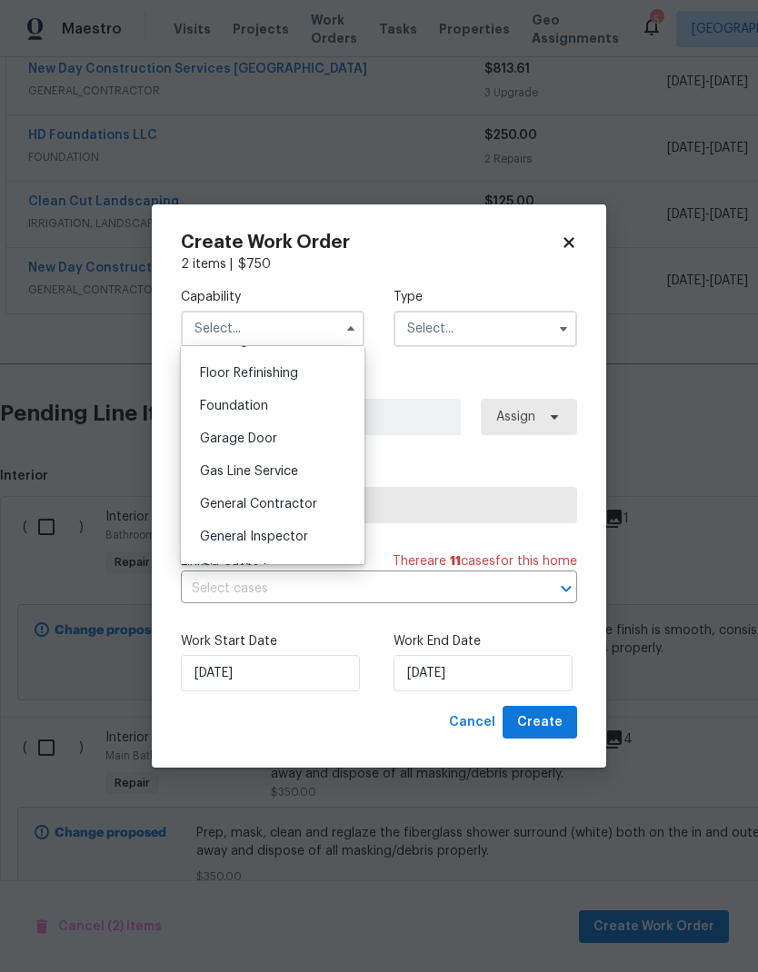
click at [305, 508] on span "General Contractor" at bounding box center [258, 504] width 117 height 13
type input "General Contractor"
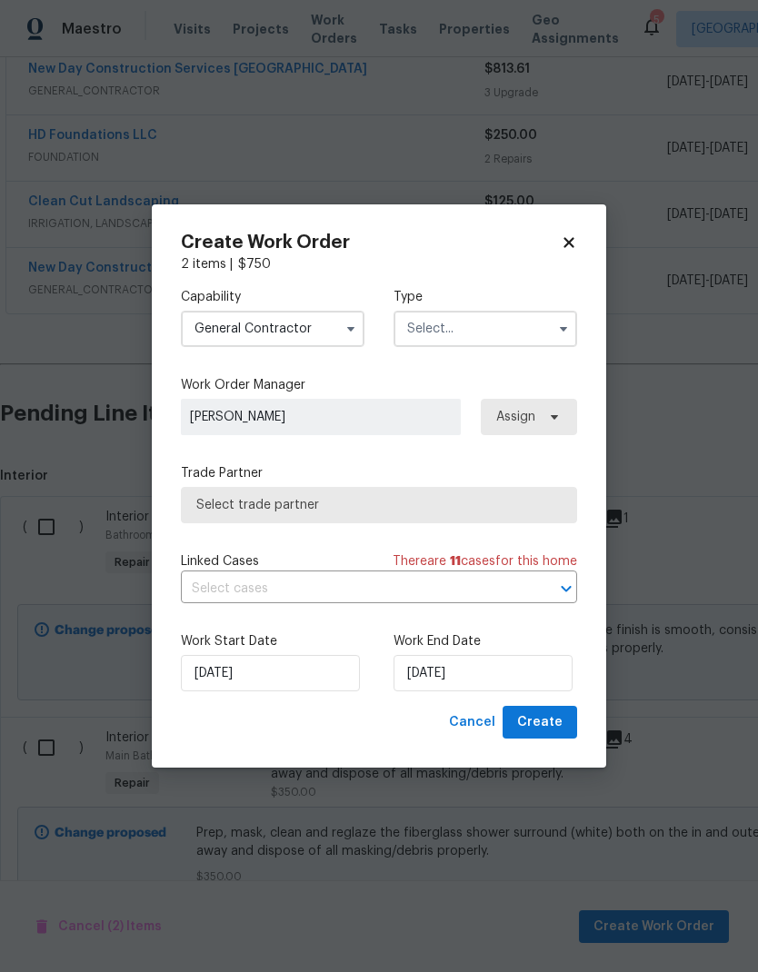
click at [493, 331] on input "text" at bounding box center [485, 329] width 184 height 36
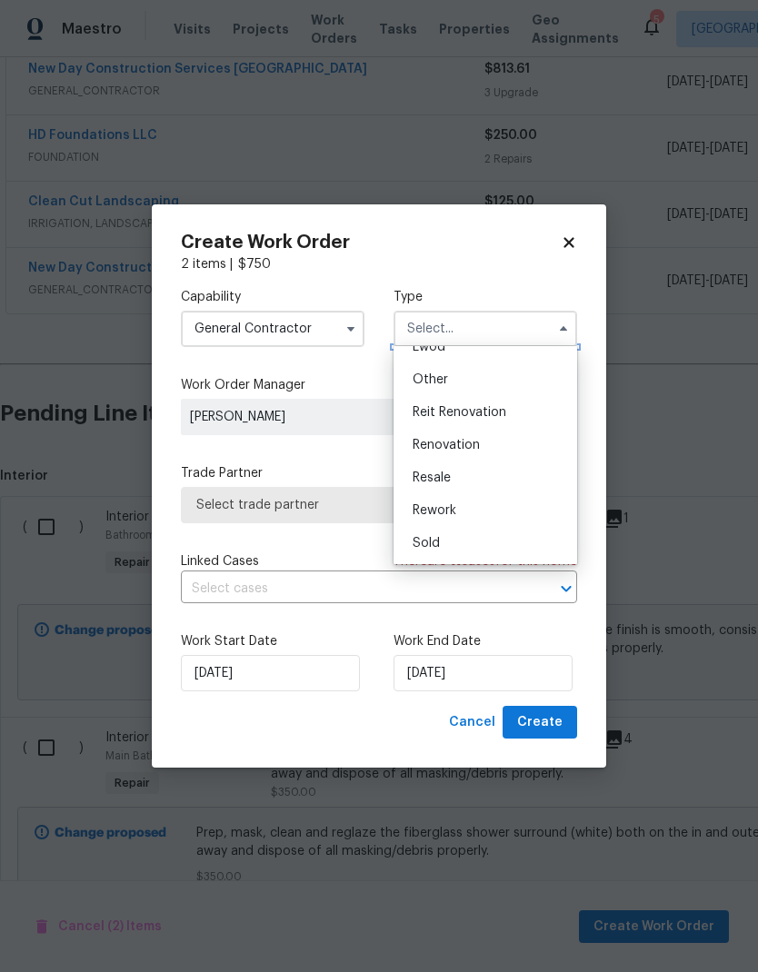
scroll to position [216, 0]
click at [472, 446] on span "Renovation" at bounding box center [445, 445] width 67 height 13
type input "Renovation"
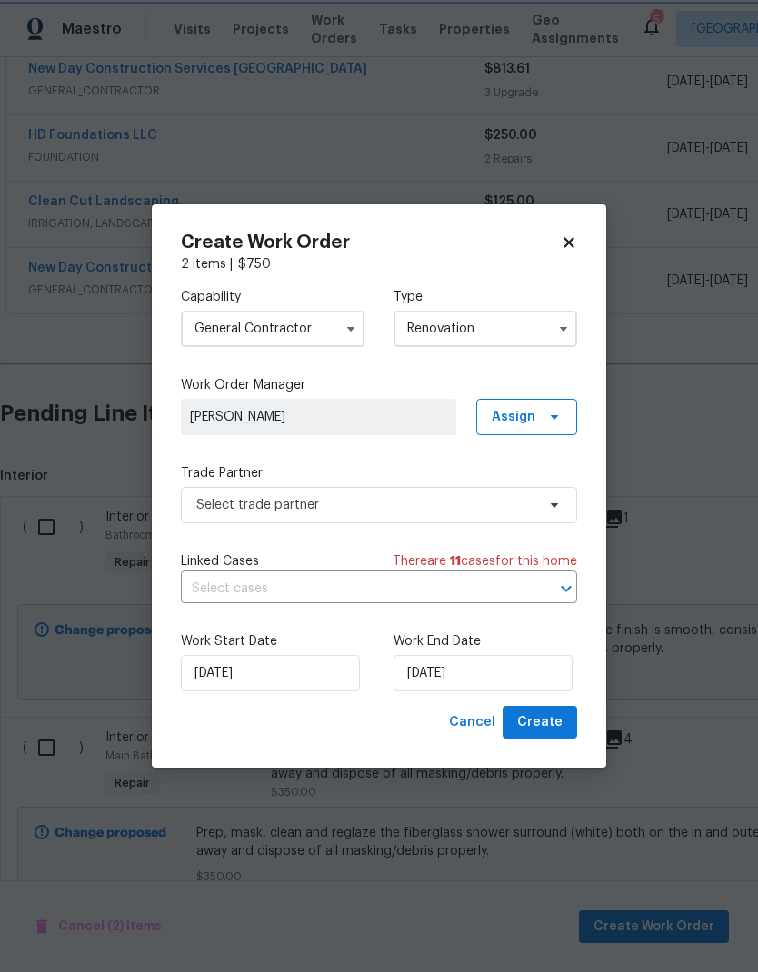
scroll to position [0, 0]
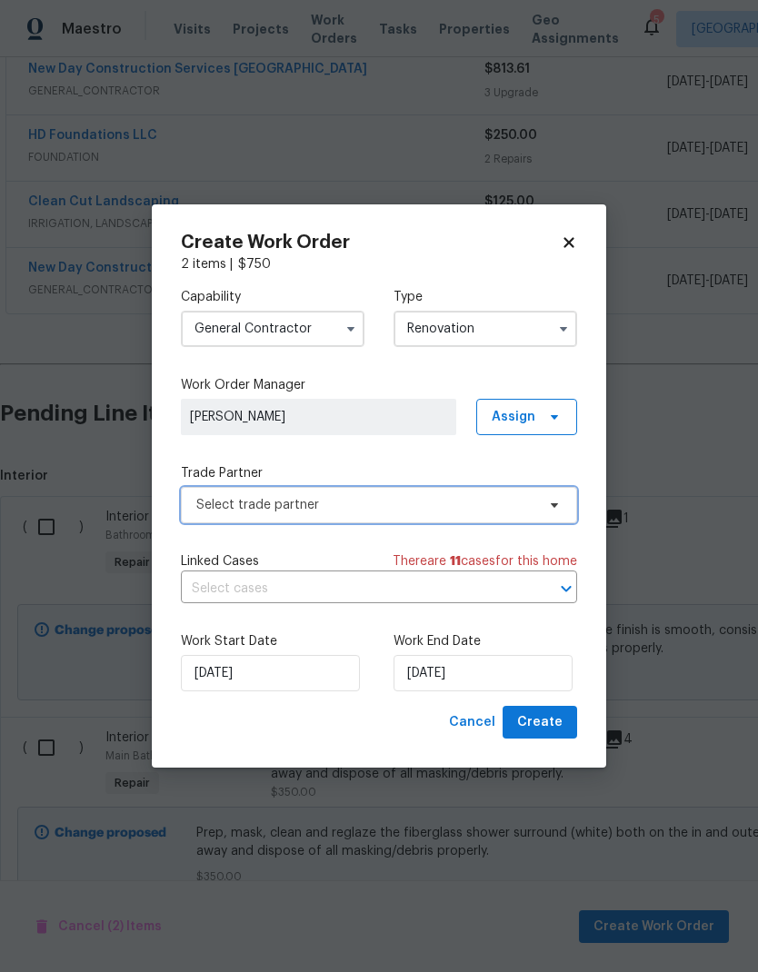
click at [452, 512] on span "Select trade partner" at bounding box center [365, 505] width 339 height 18
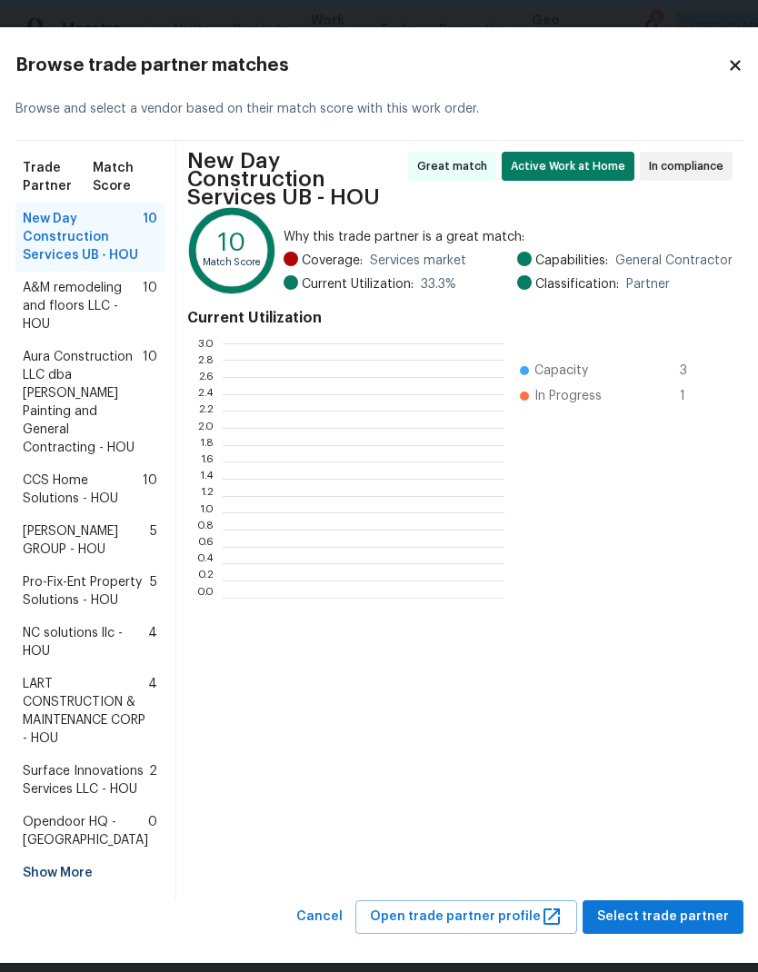
scroll to position [2, 2]
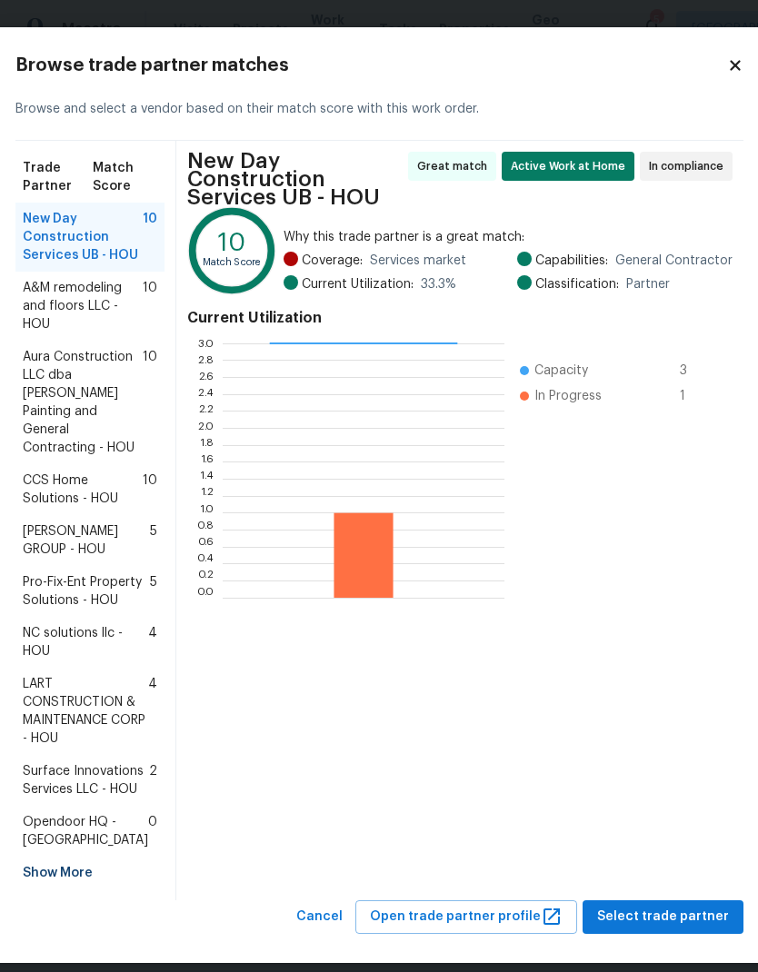
click at [103, 559] on span "[PERSON_NAME] GROUP - HOU" at bounding box center [86, 540] width 127 height 36
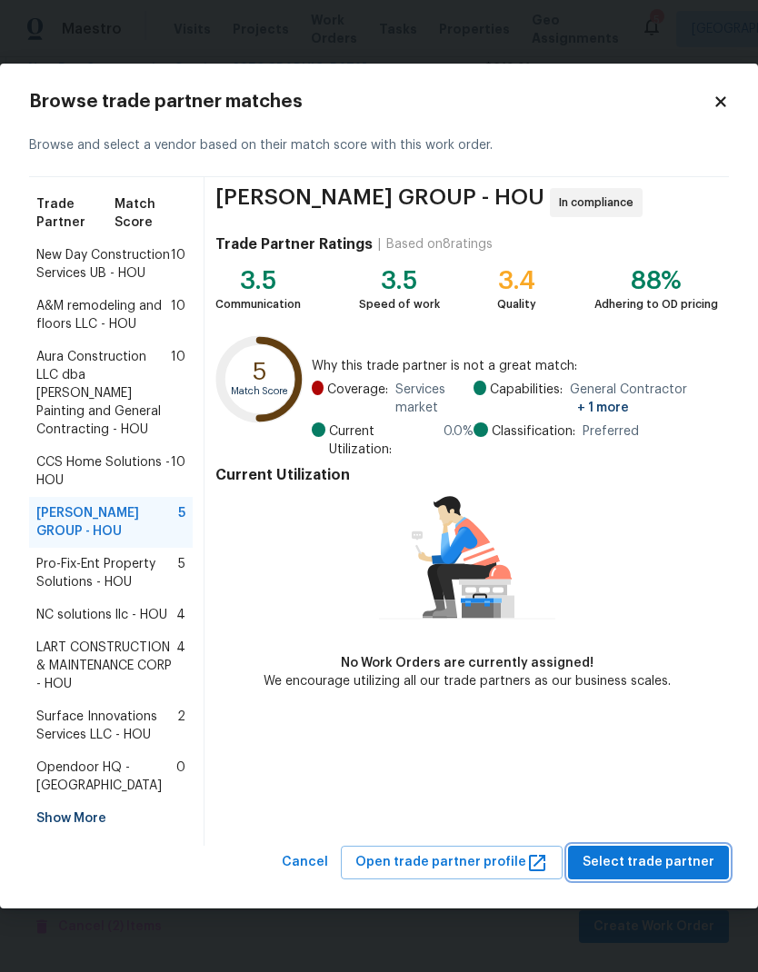
click at [672, 853] on span "Select trade partner" at bounding box center [648, 862] width 132 height 23
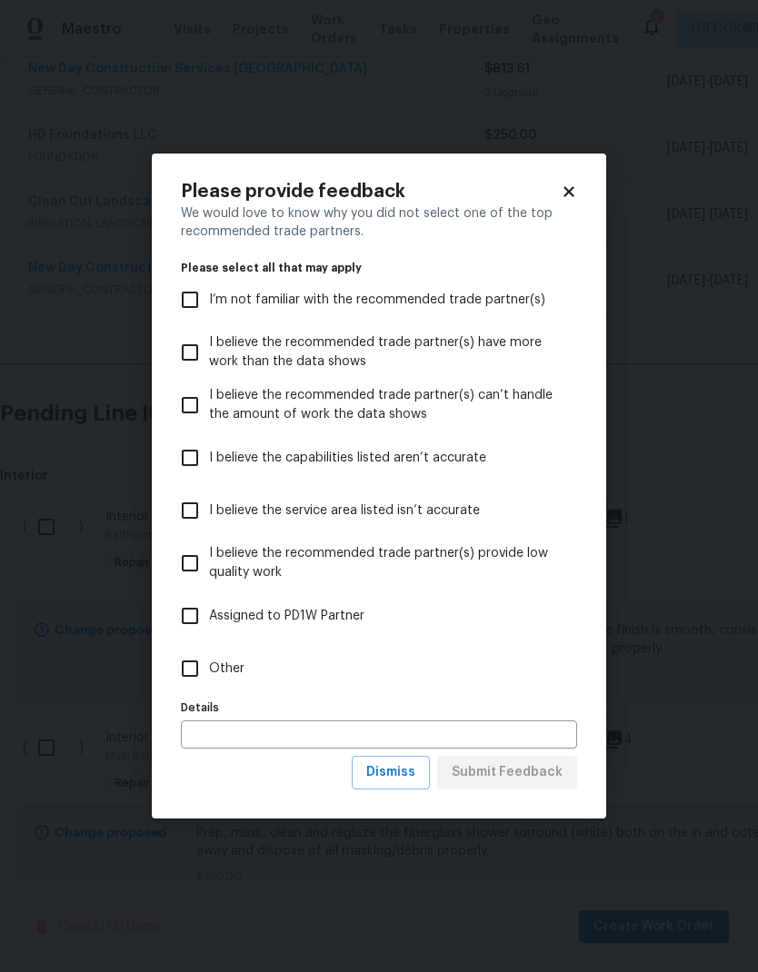
click at [685, 805] on body "Maestro Visits Projects Work Orders Tasks Properties Geo Assignments 5 Houston …" at bounding box center [379, 486] width 758 height 972
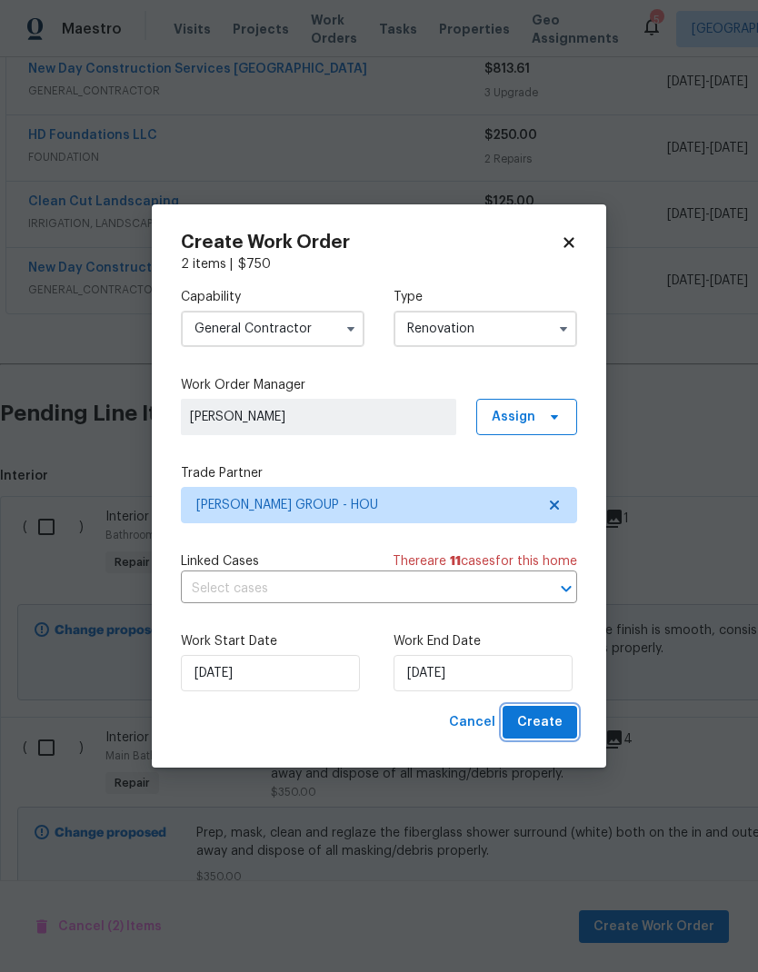
click at [567, 721] on button "Create" at bounding box center [539, 723] width 74 height 34
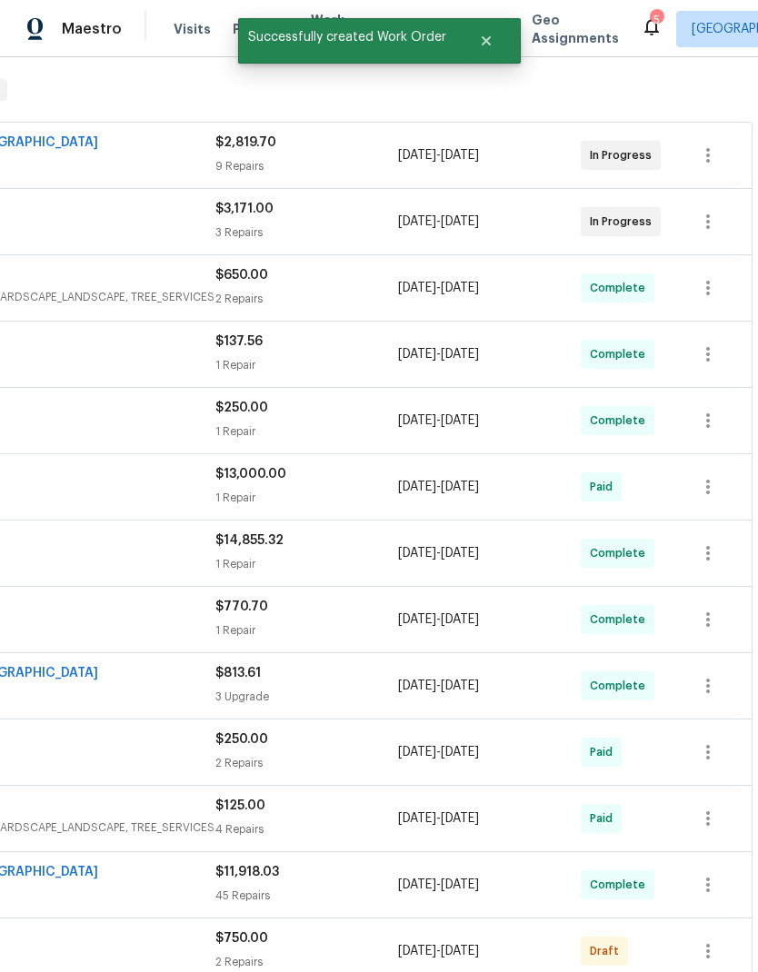
scroll to position [272, 269]
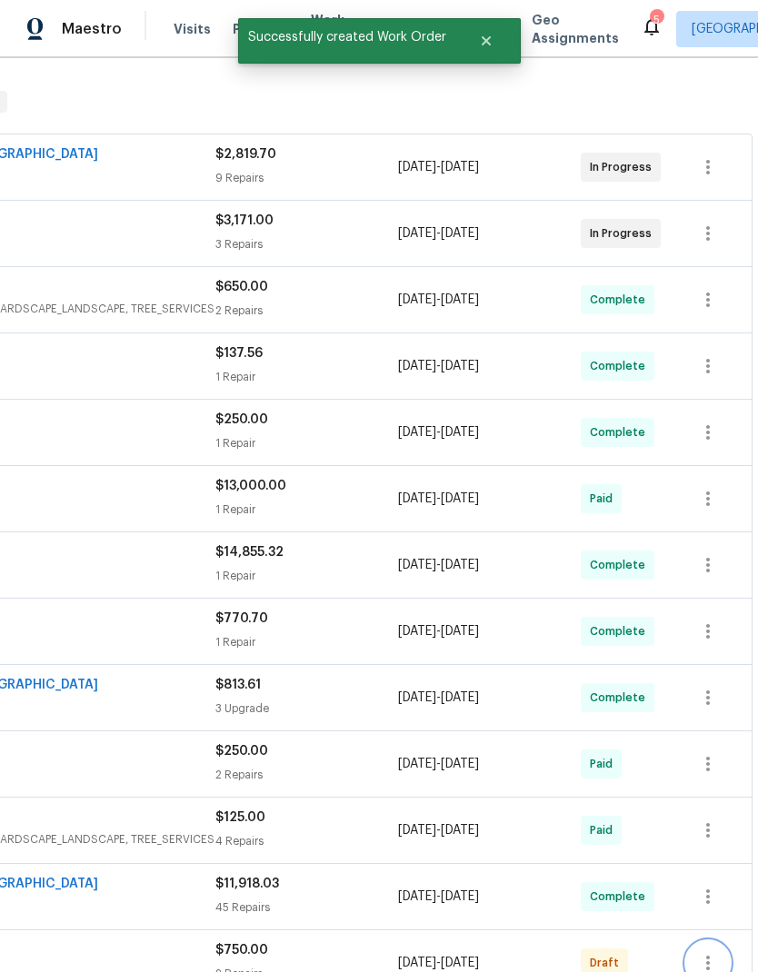
click at [709, 952] on icon "button" at bounding box center [708, 963] width 22 height 22
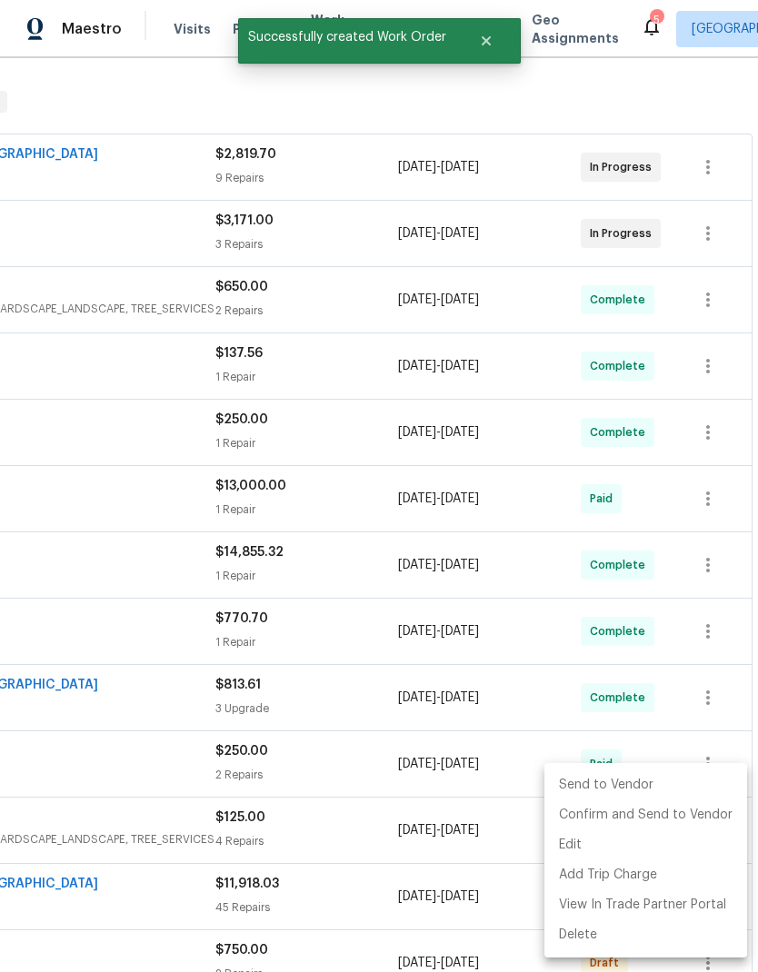
click at [646, 788] on li "Send to Vendor" at bounding box center [645, 785] width 203 height 30
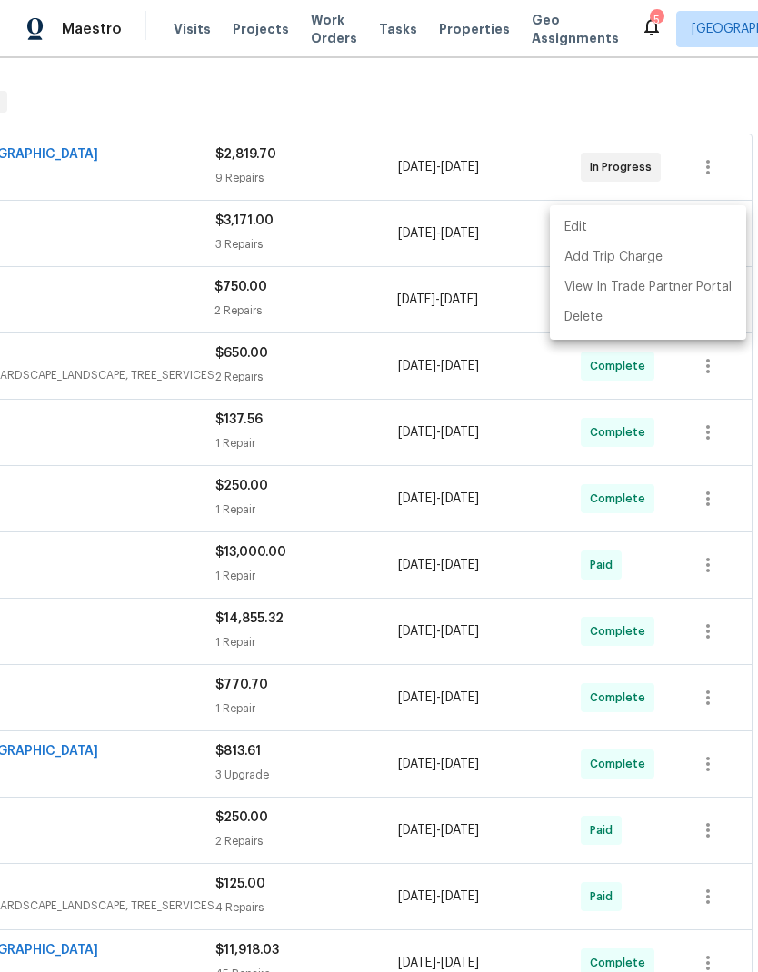
click at [601, 482] on div at bounding box center [379, 486] width 758 height 972
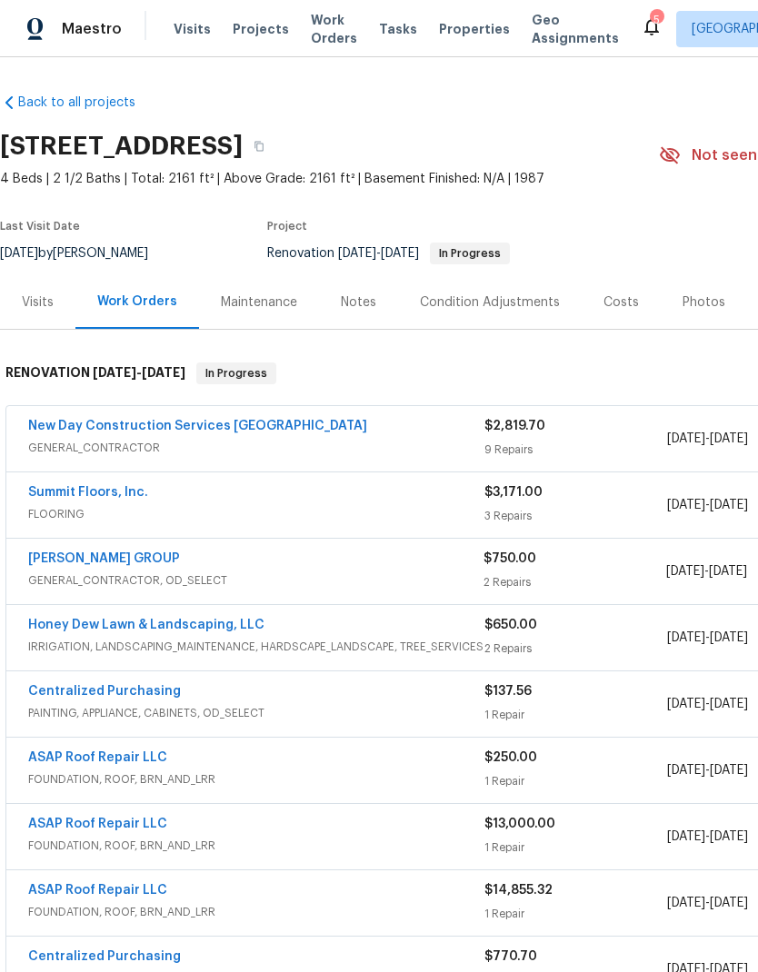
scroll to position [0, 0]
